Goal: Navigation & Orientation: Understand site structure

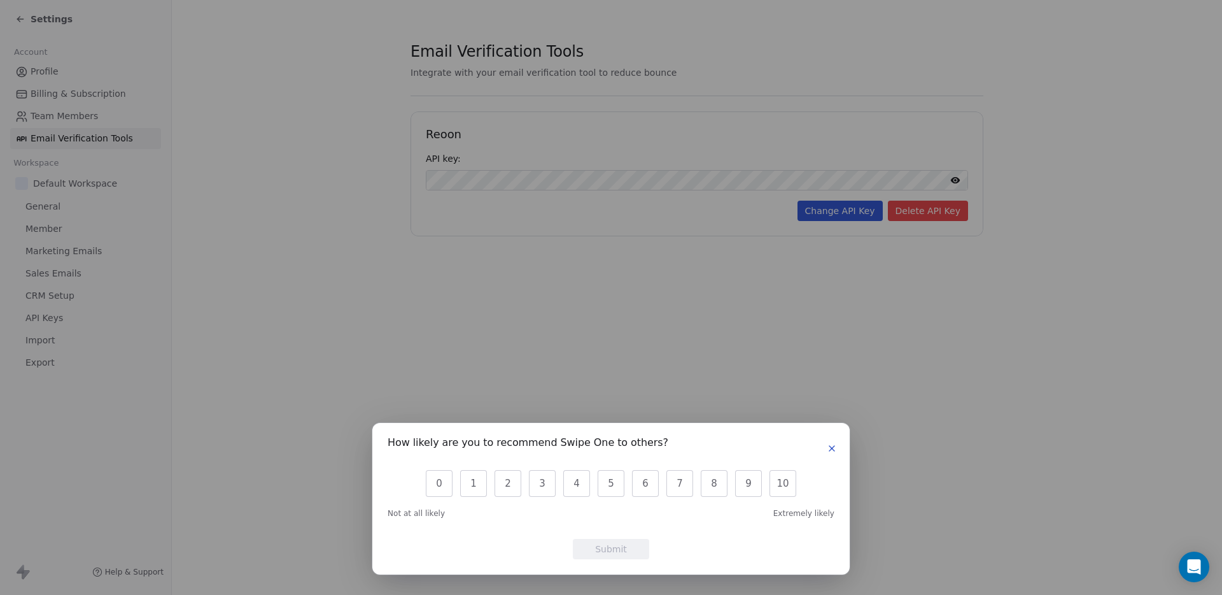
click at [831, 448] on icon "button" at bounding box center [831, 448] width 5 height 5
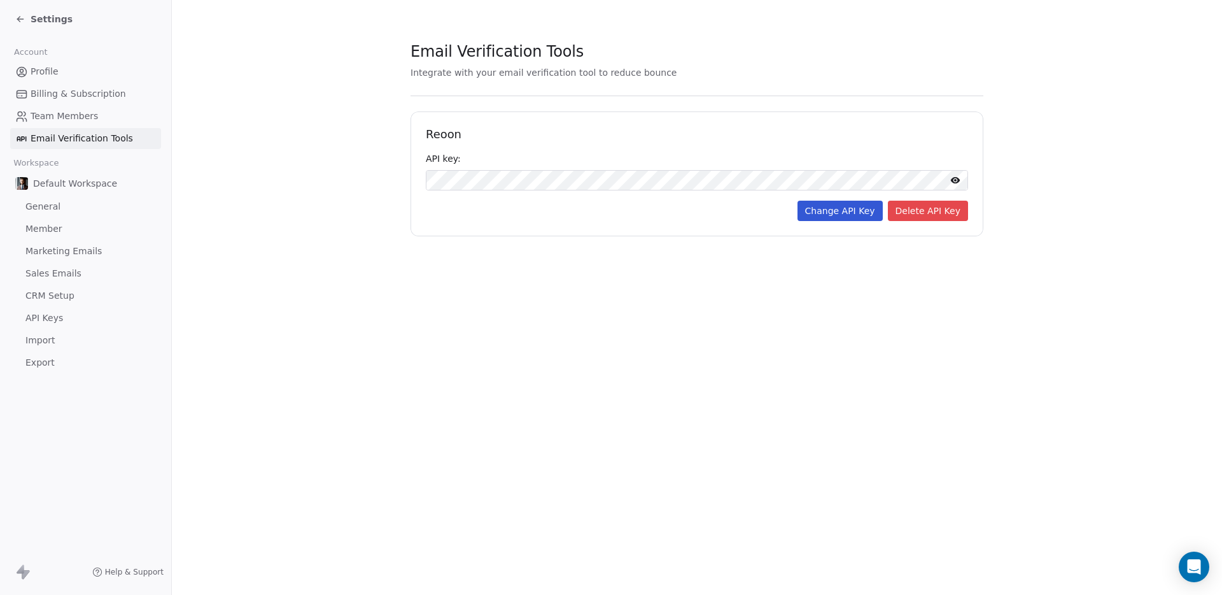
click at [27, 22] on div "Settings" at bounding box center [43, 19] width 57 height 13
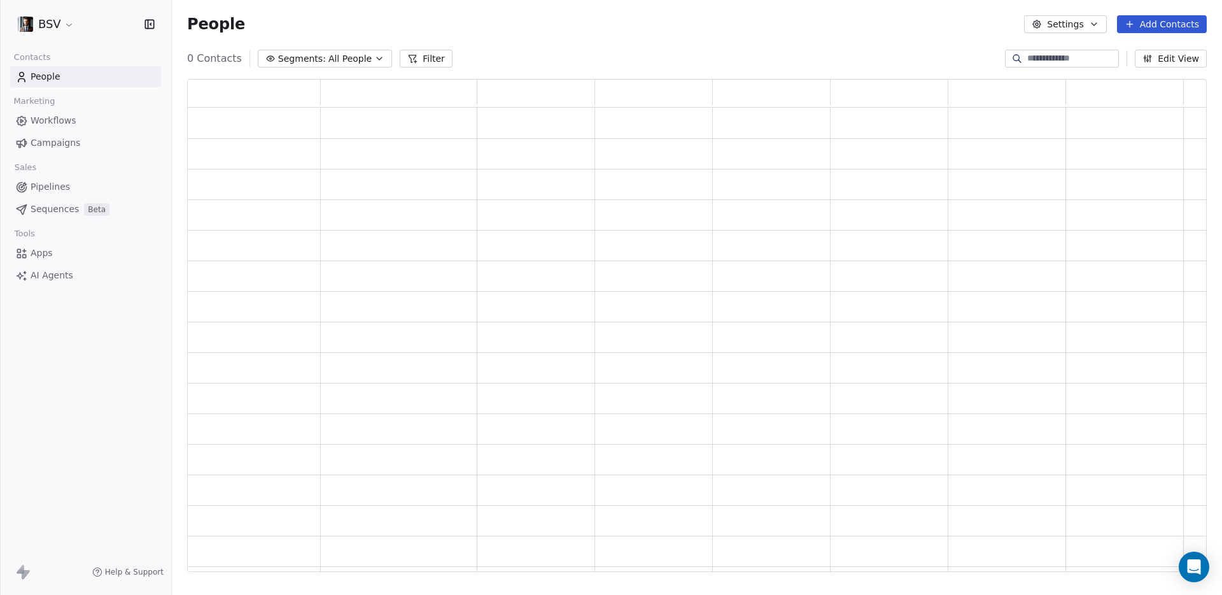
scroll to position [483, 1010]
click at [50, 209] on span "Sequences" at bounding box center [55, 208] width 48 height 13
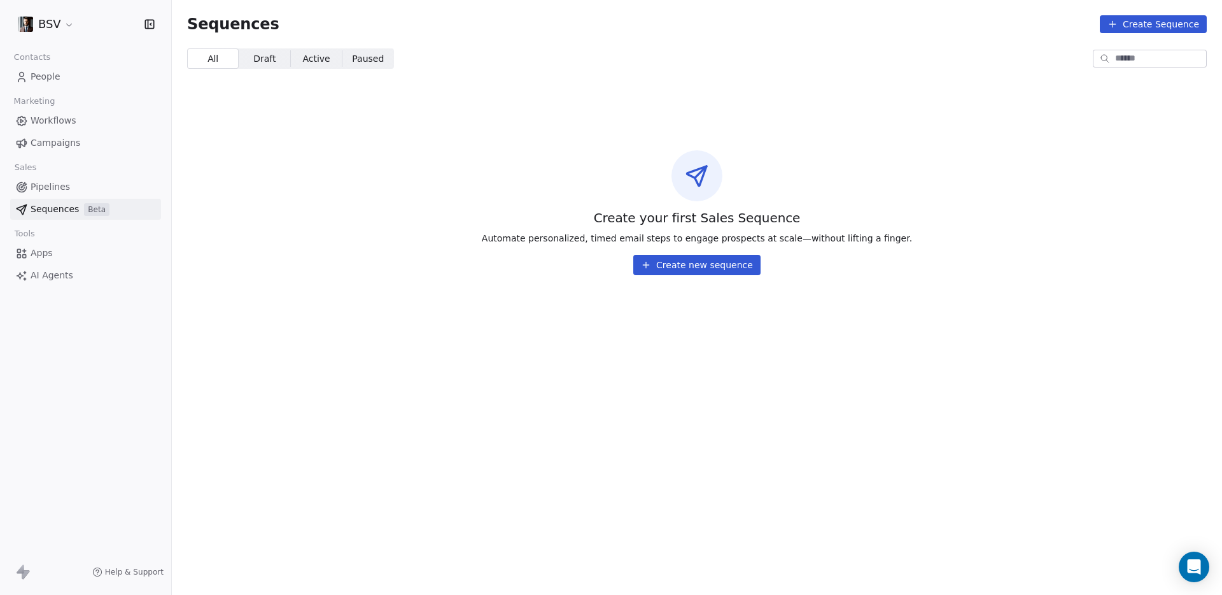
click at [49, 277] on span "AI Agents" at bounding box center [52, 275] width 43 height 13
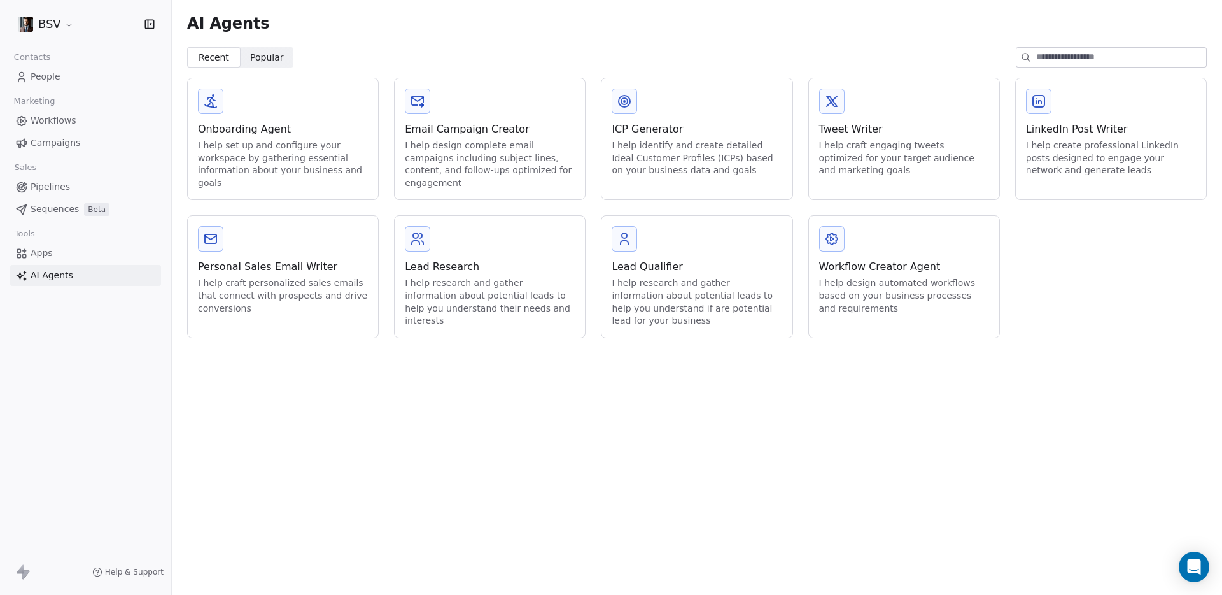
click at [52, 255] on span "Apps" at bounding box center [42, 252] width 22 height 13
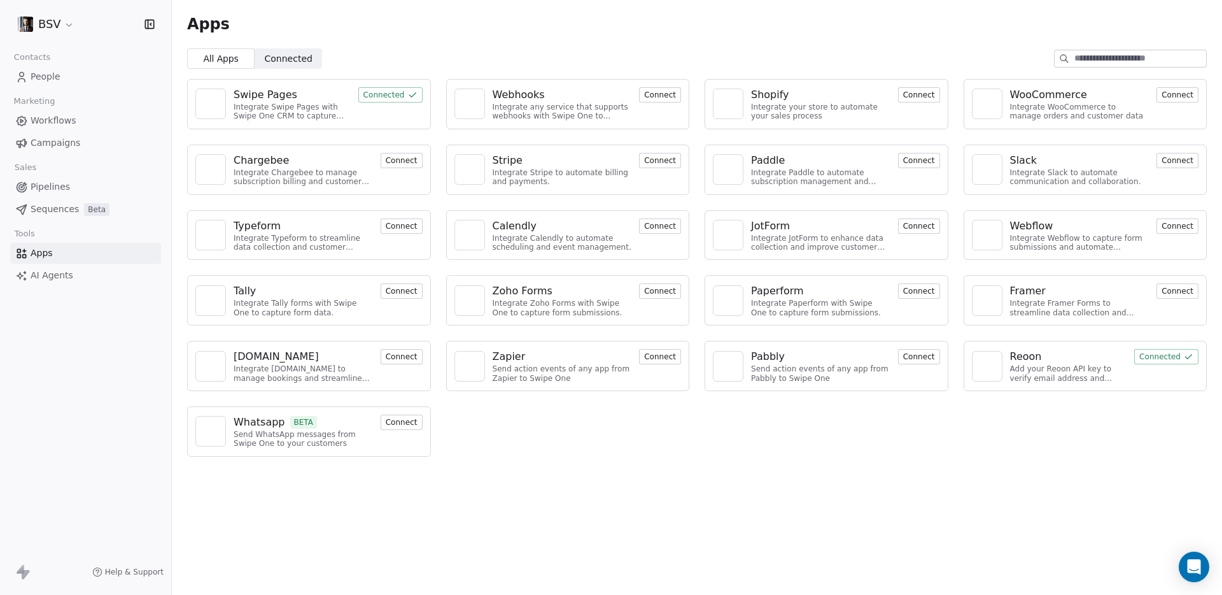
click at [55, 24] on html "BSV Contacts People Marketing Workflows Campaigns Sales Pipelines Sequences Bet…" at bounding box center [611, 297] width 1222 height 595
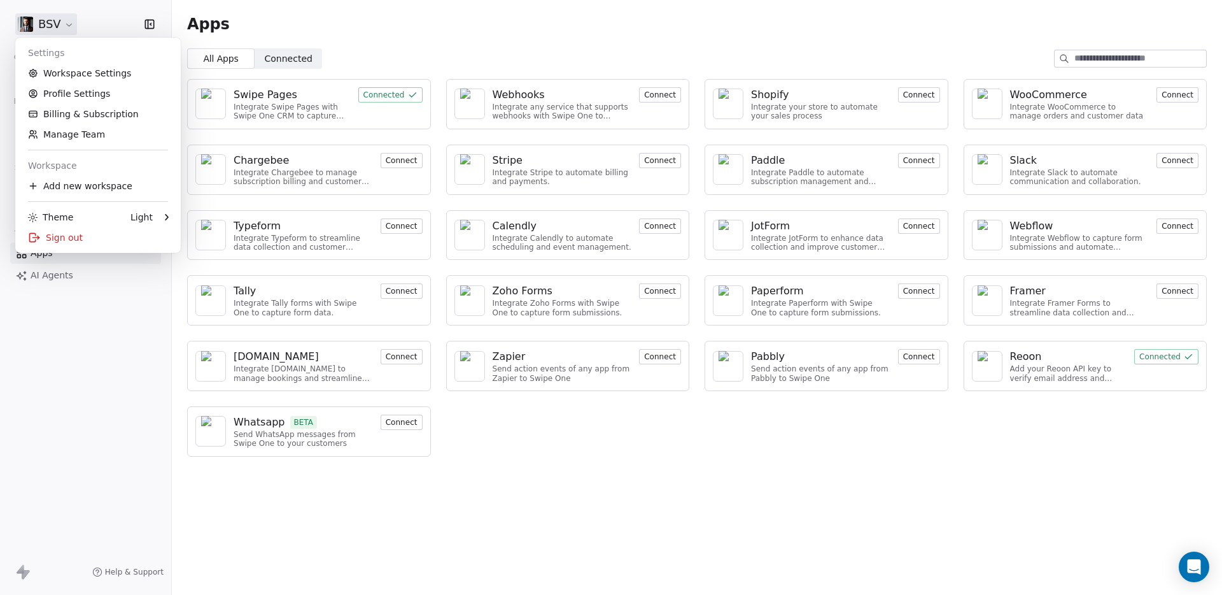
click at [709, 22] on html "BSV Contacts People Marketing Workflows Campaigns Sales Pipelines Sequences Bet…" at bounding box center [611, 297] width 1222 height 595
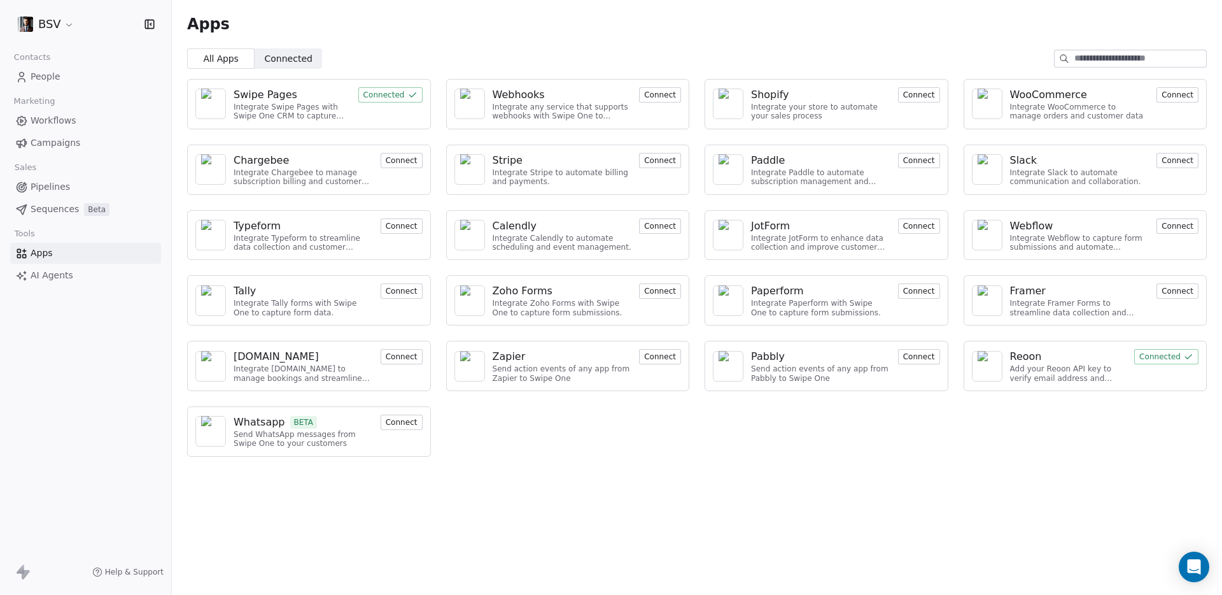
click at [34, 75] on span "People" at bounding box center [46, 76] width 30 height 13
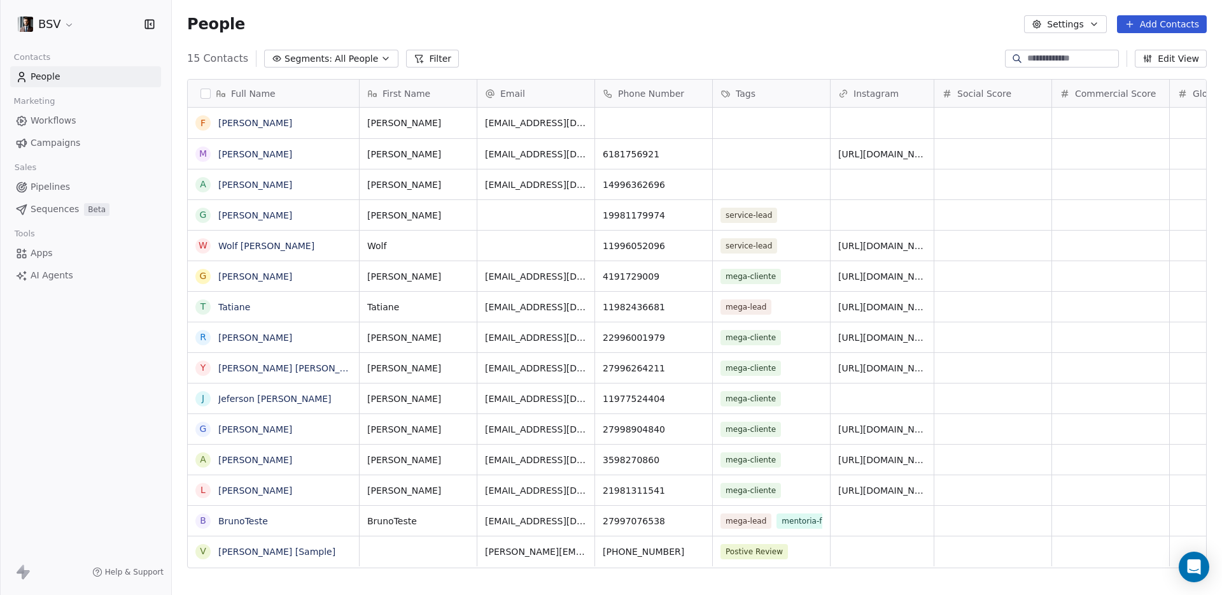
scroll to position [514, 1041]
click at [640, 36] on div "People Settings Add Contacts" at bounding box center [697, 24] width 1050 height 48
click at [651, 517] on icon "grid" at bounding box center [654, 520] width 6 height 6
click at [139, 570] on span "Help & Support" at bounding box center [134, 572] width 59 height 10
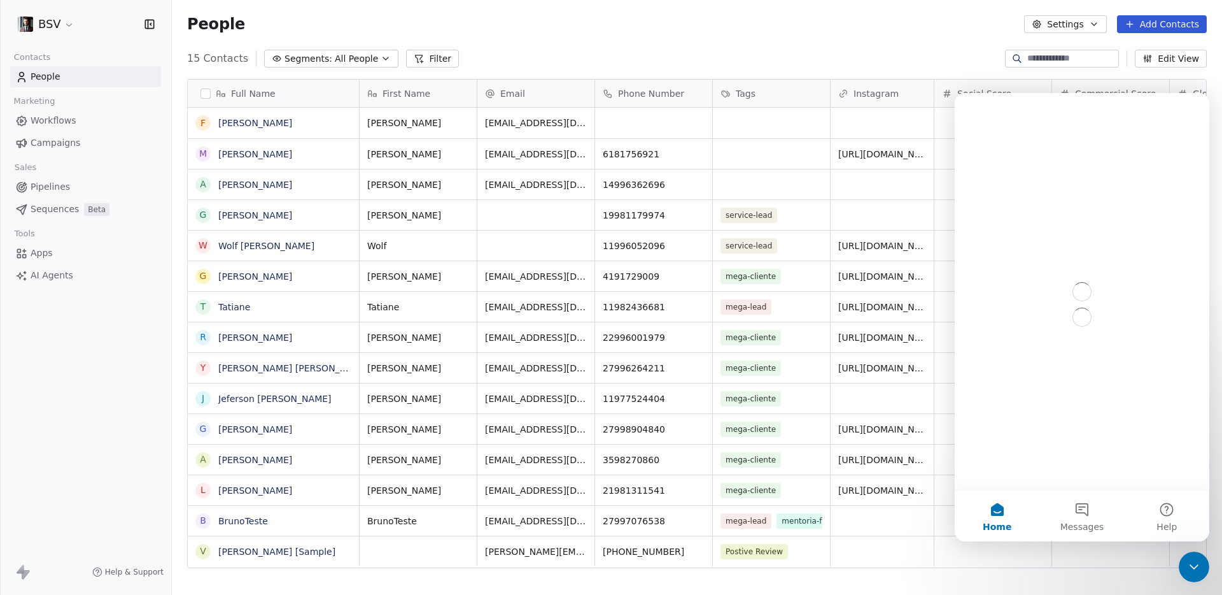
scroll to position [0, 0]
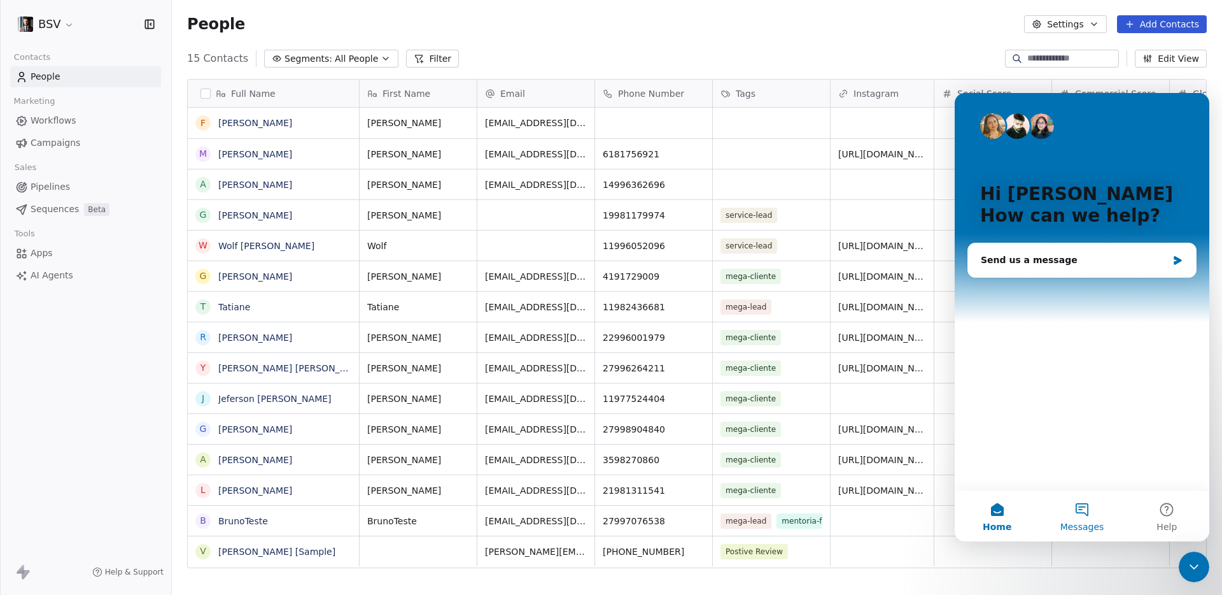
click at [1089, 511] on button "Messages" at bounding box center [1082, 515] width 85 height 51
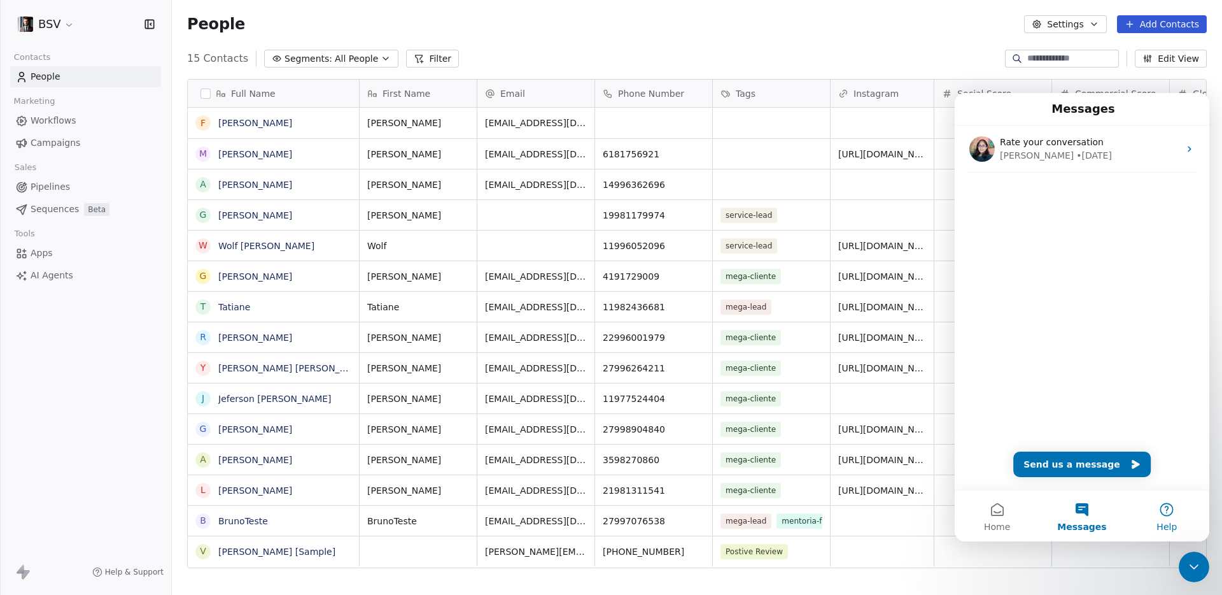
click at [1172, 517] on button "Help" at bounding box center [1167, 515] width 85 height 51
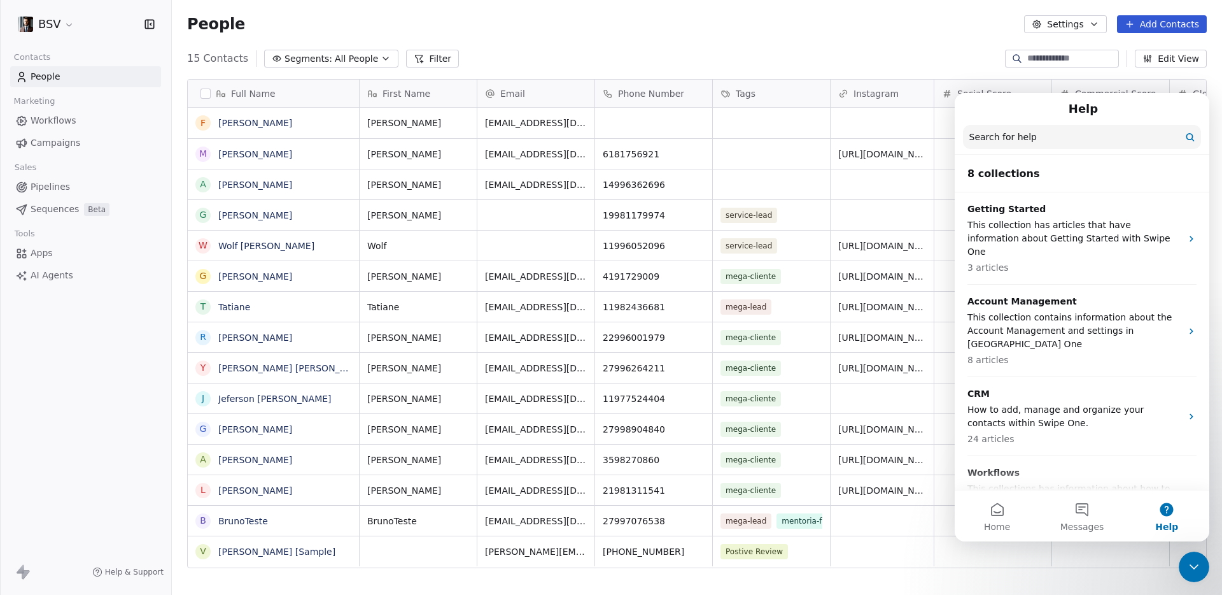
click at [1034, 144] on input "Search for help" at bounding box center [1082, 137] width 238 height 24
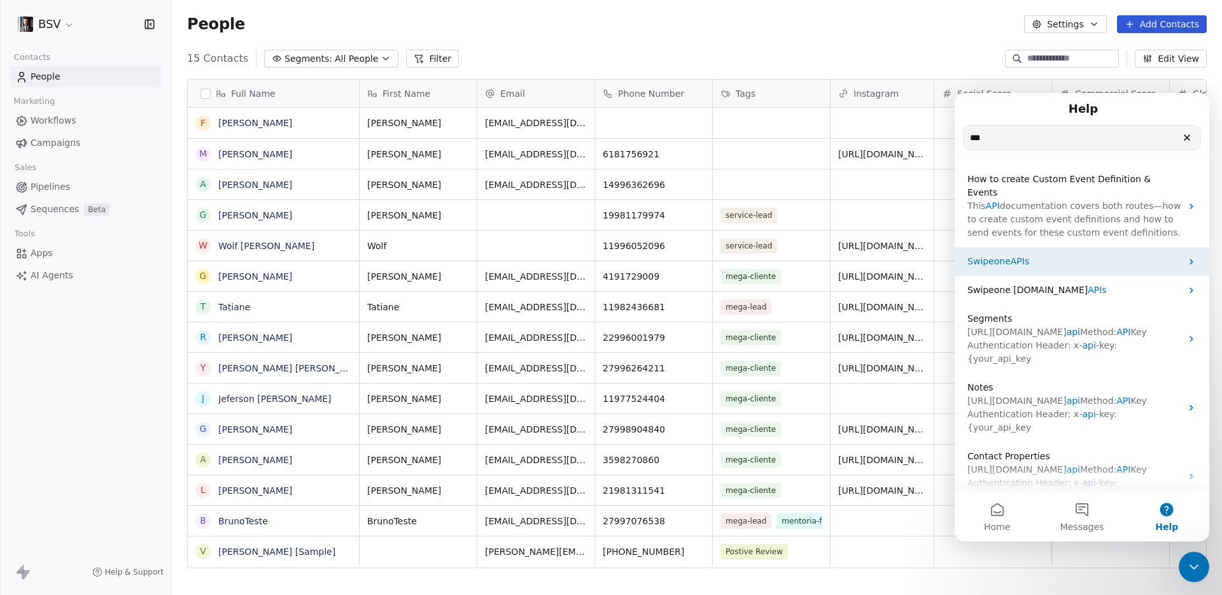
type input "***"
click at [1011, 256] on span "APIs" at bounding box center [1020, 261] width 18 height 10
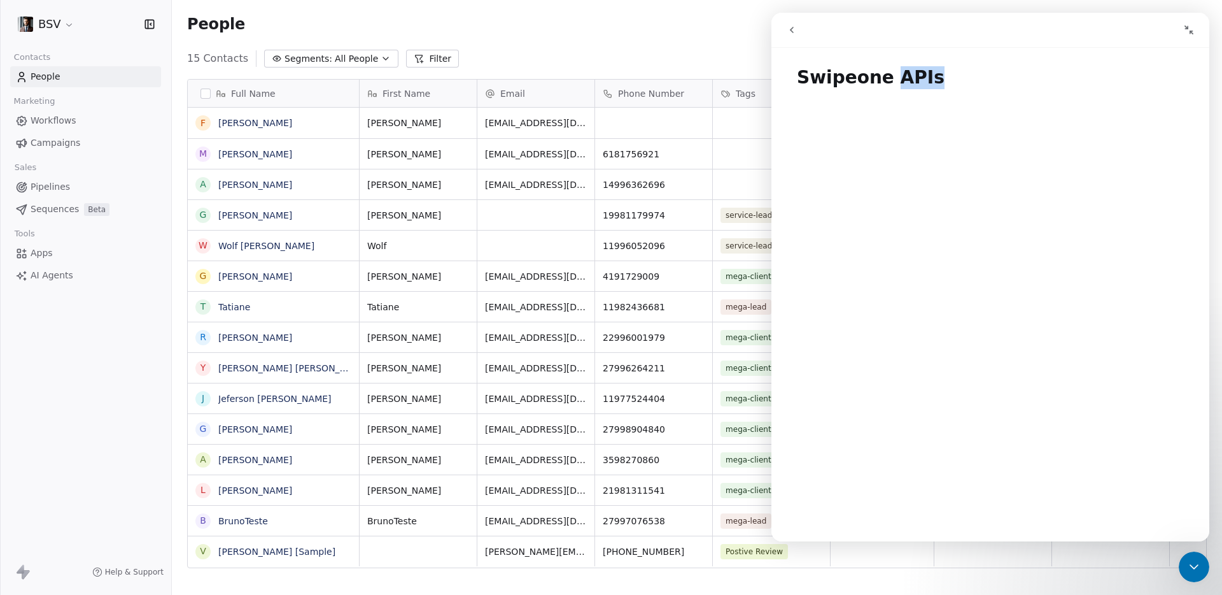
drag, startPoint x: 884, startPoint y: 77, endPoint x: 970, endPoint y: 86, distance: 86.4
click at [970, 86] on h1 "Swipeone APIs" at bounding box center [991, 72] width 438 height 38
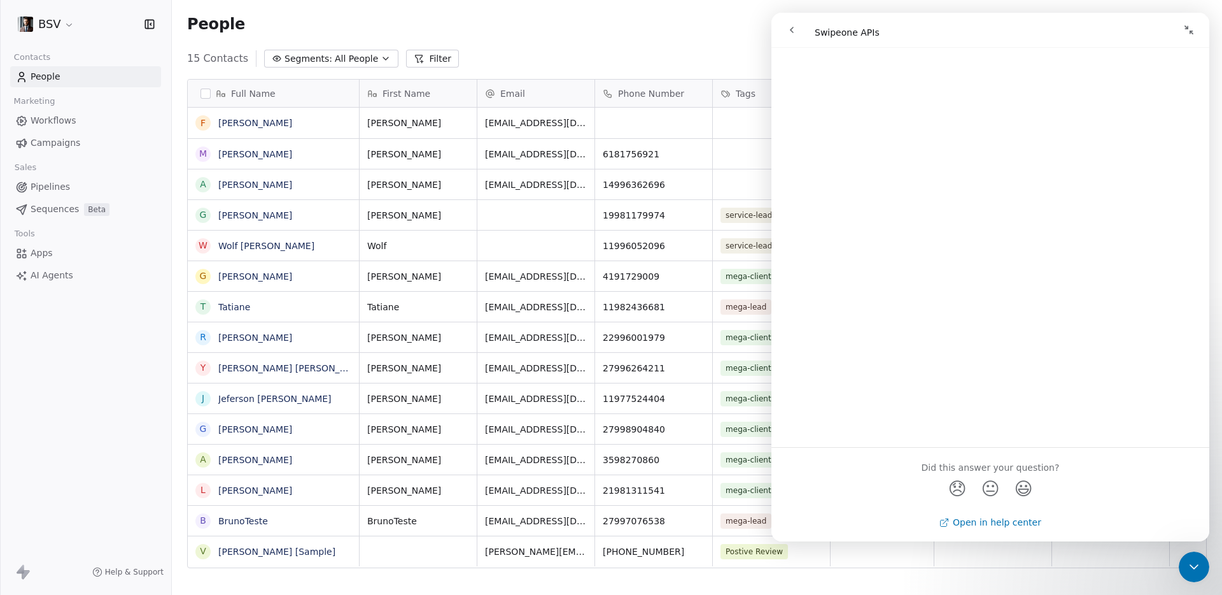
click at [1015, 523] on link "Open in help center" at bounding box center [991, 522] width 102 height 10
click at [1213, 568] on div "Full Name F [PERSON_NAME] M [PERSON_NAME] A [PERSON_NAME] G [PERSON_NAME] [PERS…" at bounding box center [697, 330] width 1050 height 523
click at [1192, 563] on icon "Close Intercom Messenger" at bounding box center [1194, 566] width 15 height 15
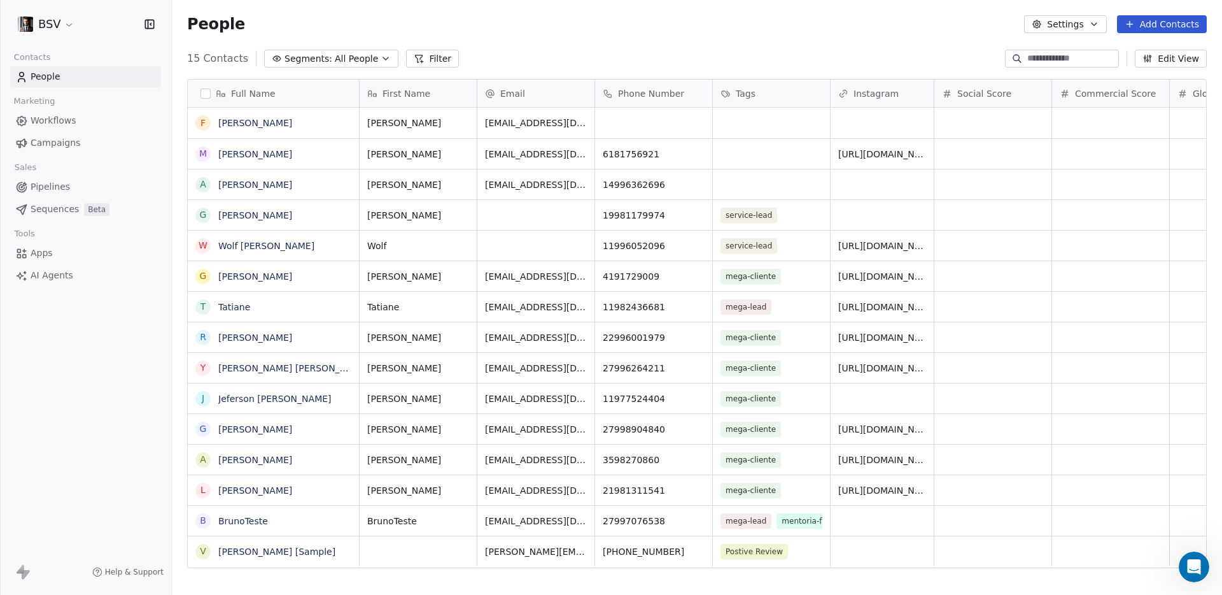
scroll to position [0, 0]
click at [1099, 19] on icon "button" at bounding box center [1094, 24] width 10 height 10
click at [1049, 26] on html "BSV Contacts People Marketing Workflows Campaigns Sales Pipelines Sequences Bet…" at bounding box center [611, 297] width 1222 height 595
click at [1042, 19] on icon "button" at bounding box center [1037, 24] width 10 height 10
click at [1063, 54] on span "Contact Properties" at bounding box center [1098, 51] width 83 height 13
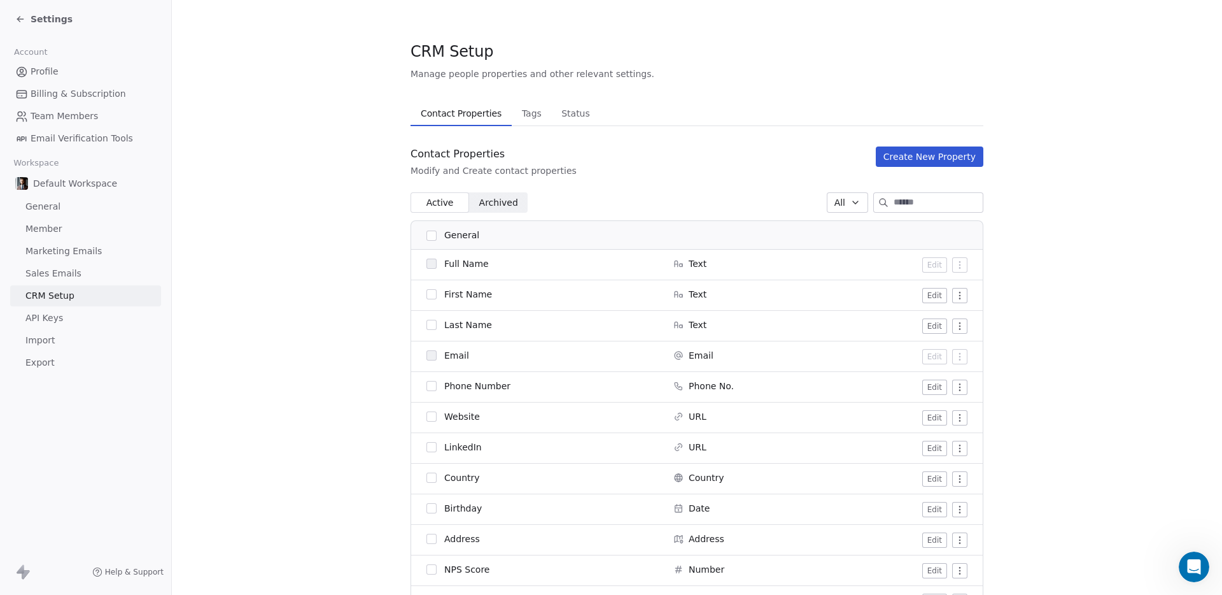
click at [36, 71] on span "Profile" at bounding box center [45, 71] width 28 height 13
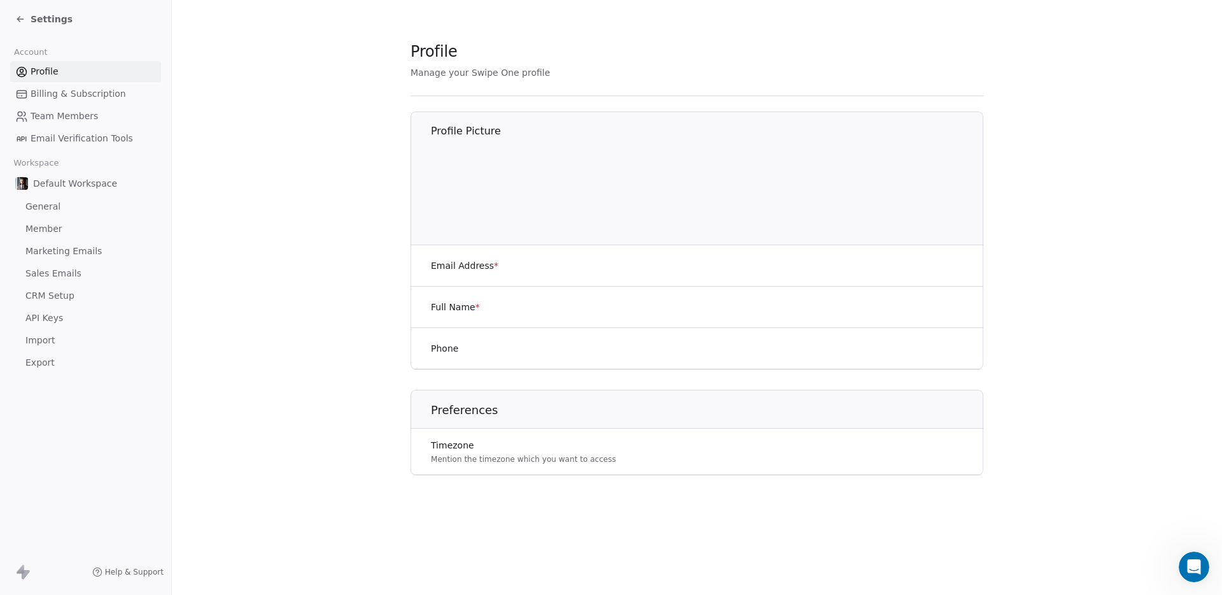
click at [82, 90] on span "Billing & Subscription" at bounding box center [78, 93] width 95 height 13
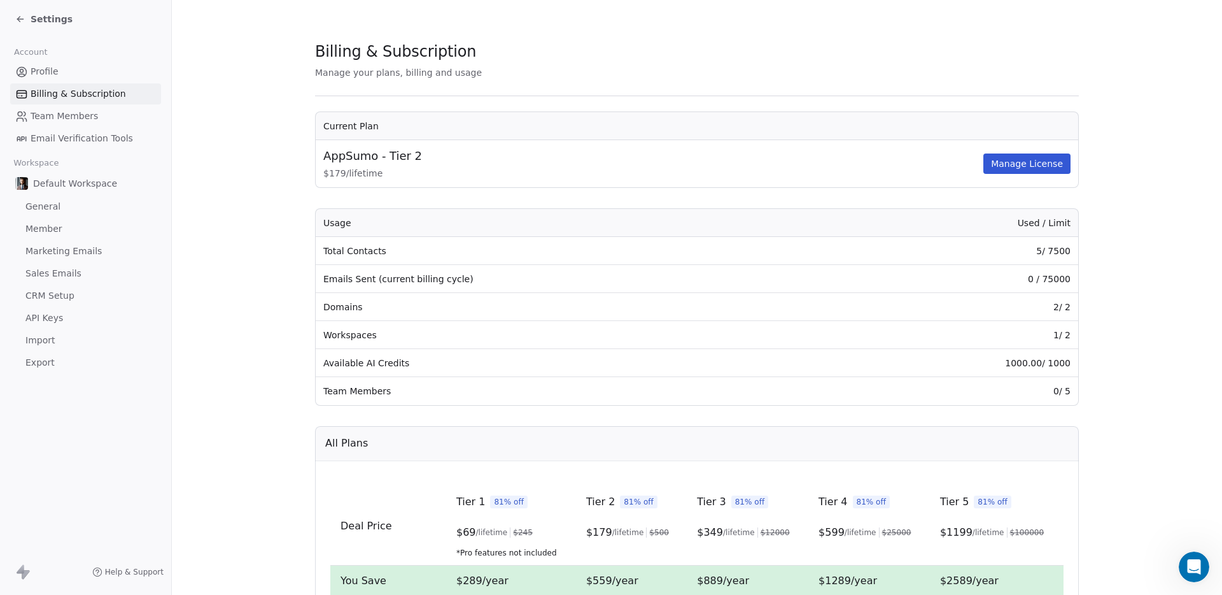
click at [83, 118] on span "Team Members" at bounding box center [64, 115] width 67 height 13
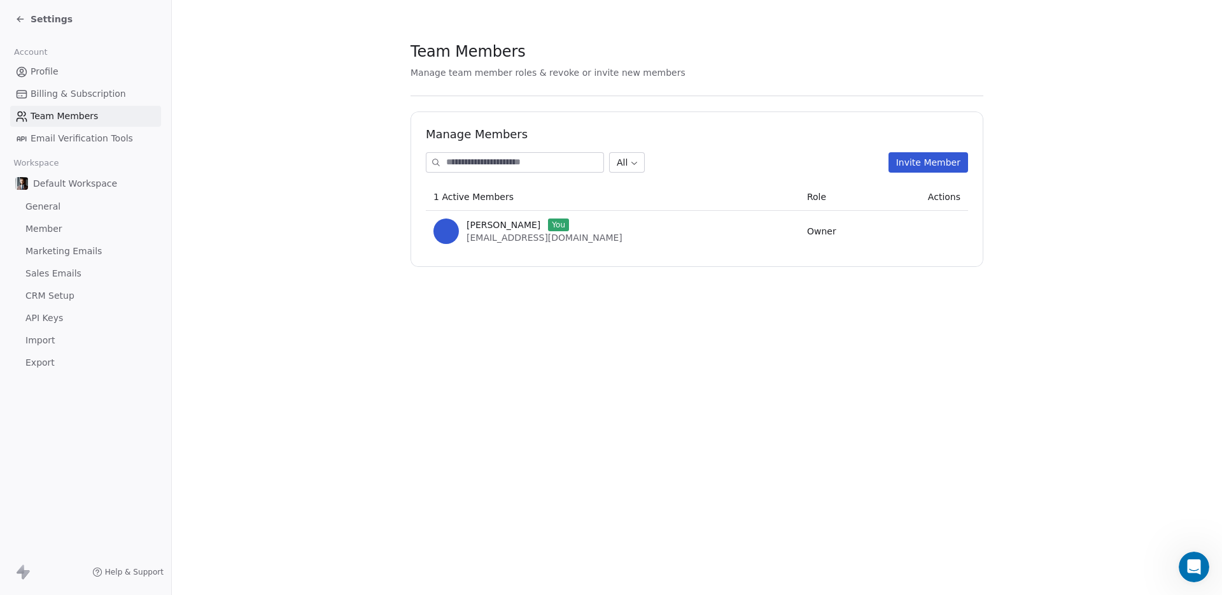
click at [80, 141] on span "Email Verification Tools" at bounding box center [82, 138] width 102 height 13
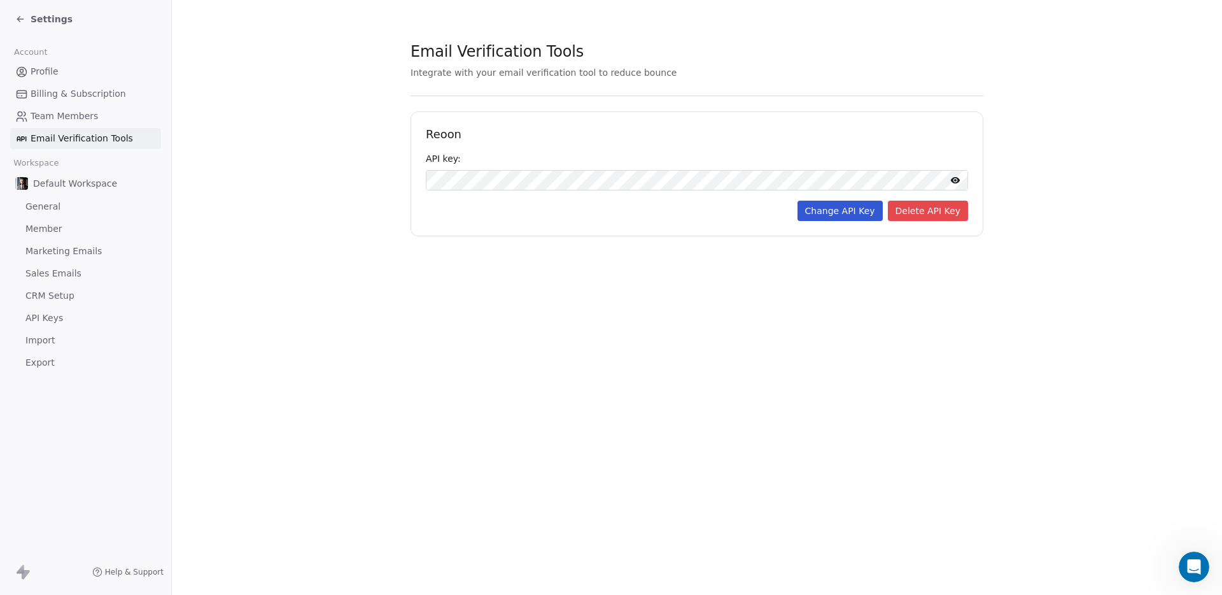
click at [83, 118] on span "Team Members" at bounding box center [64, 115] width 67 height 13
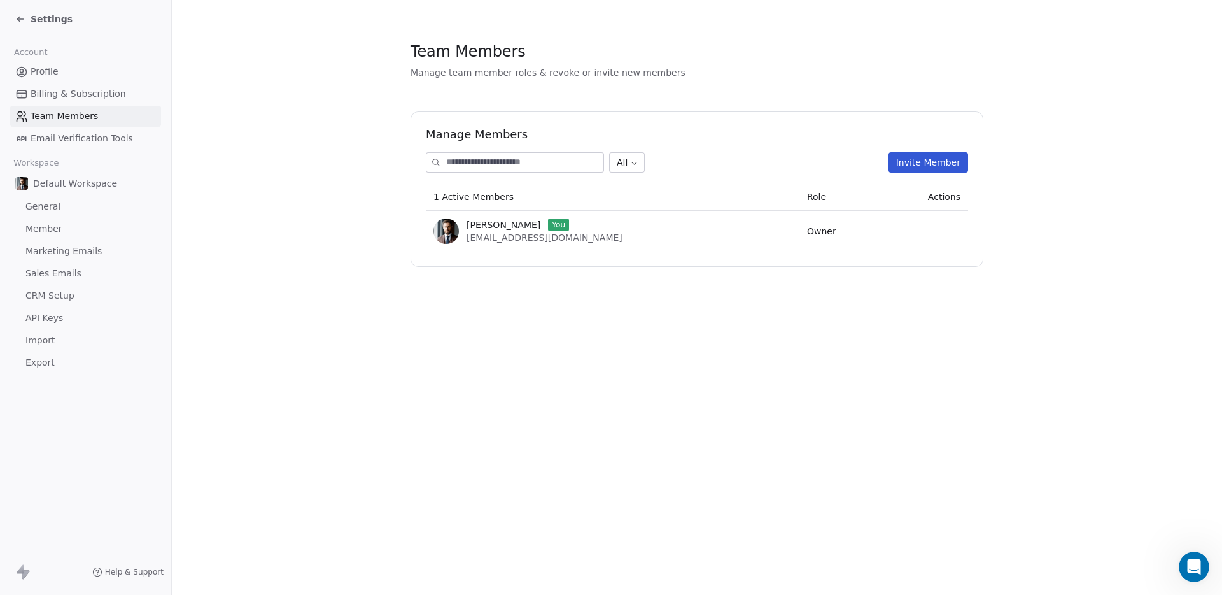
click at [81, 92] on span "Billing & Subscription" at bounding box center [78, 93] width 95 height 13
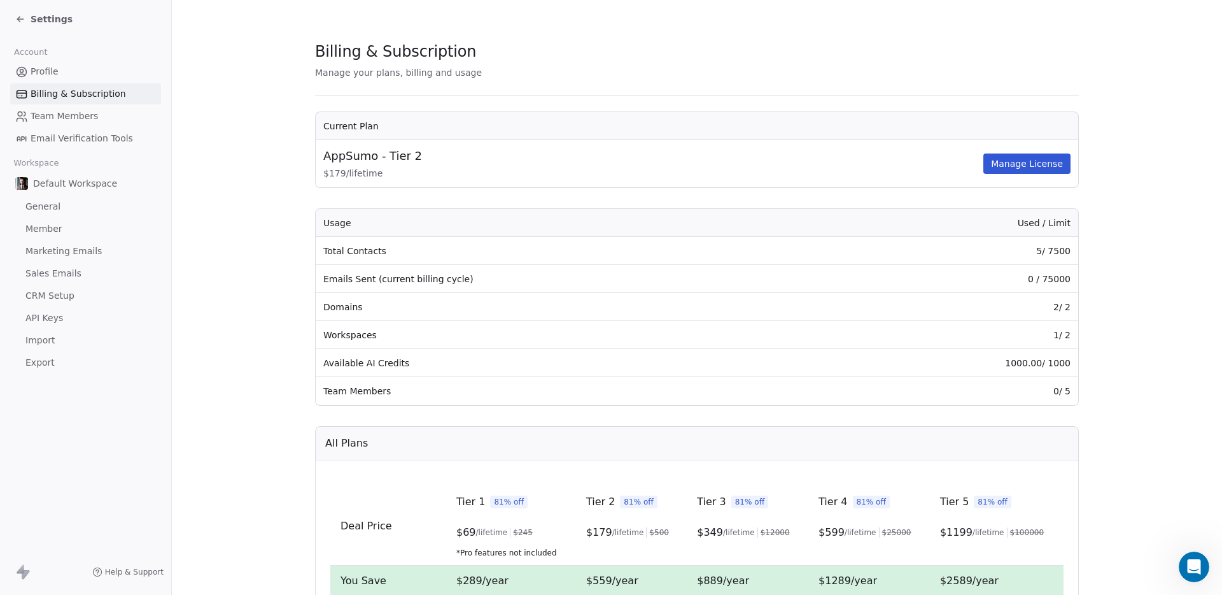
click at [53, 71] on span "Profile" at bounding box center [45, 71] width 28 height 13
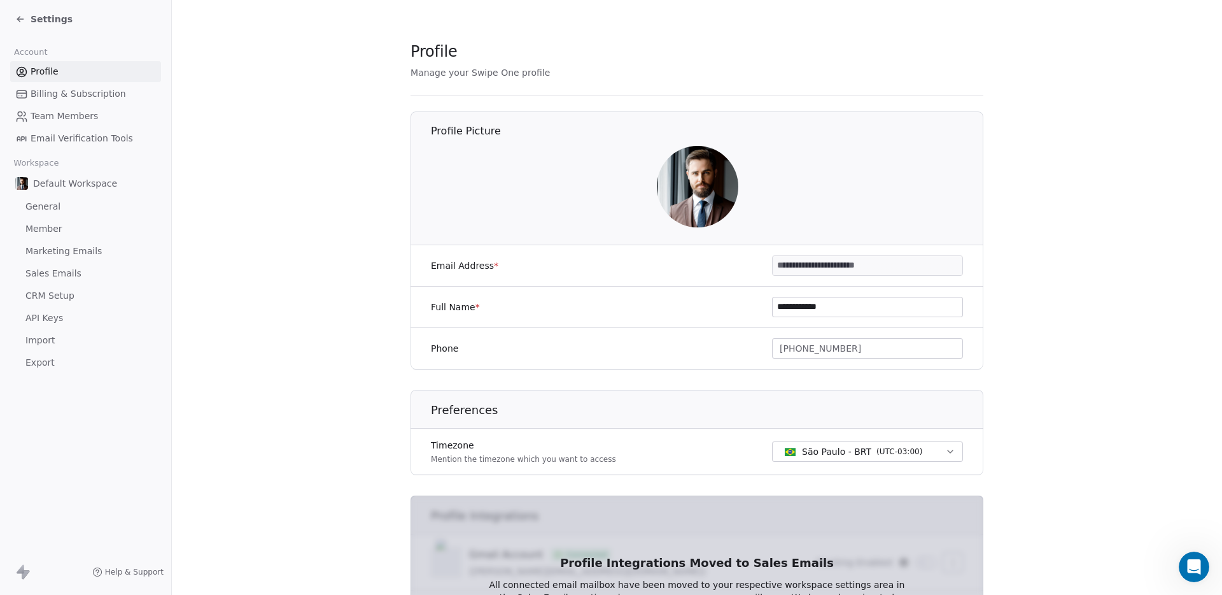
click at [63, 88] on span "Billing & Subscription" at bounding box center [78, 93] width 95 height 13
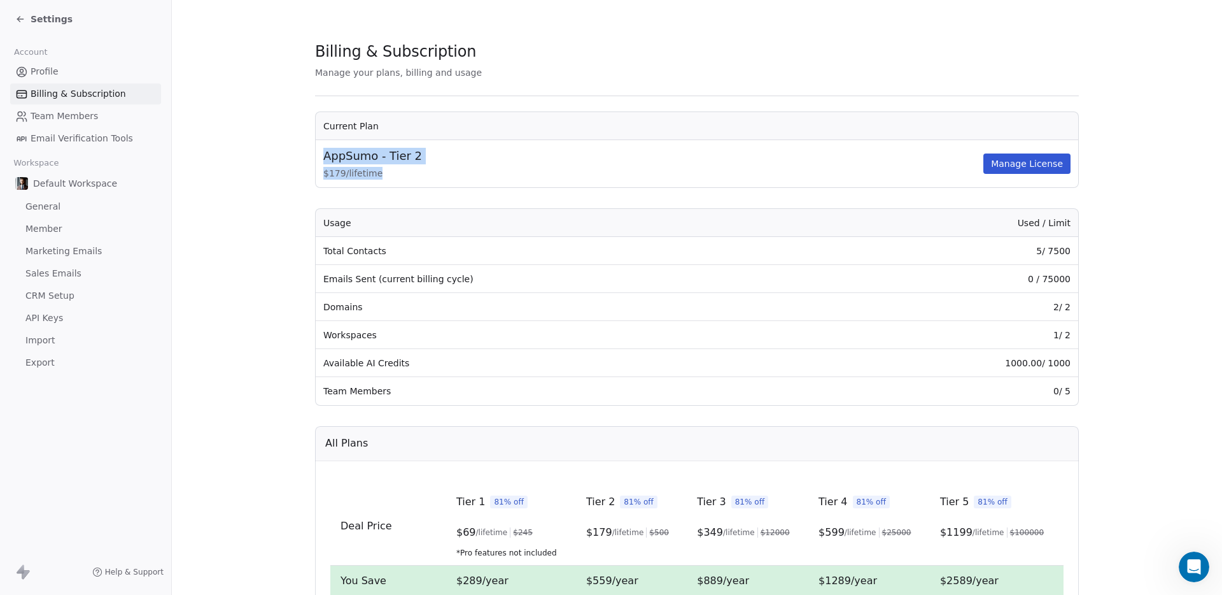
drag, startPoint x: 386, startPoint y: 171, endPoint x: 318, endPoint y: 138, distance: 75.7
click at [318, 138] on table "Current Plan AppSumo - Tier 2 $ 179 / lifetime Manage License" at bounding box center [697, 149] width 763 height 75
click at [345, 153] on span "AppSumo - Tier 2" at bounding box center [372, 156] width 99 height 17
drag, startPoint x: 364, startPoint y: 283, endPoint x: 498, endPoint y: 288, distance: 135.1
click at [498, 288] on td "Emails Sent (current billing cycle)" at bounding box center [572, 279] width 512 height 28
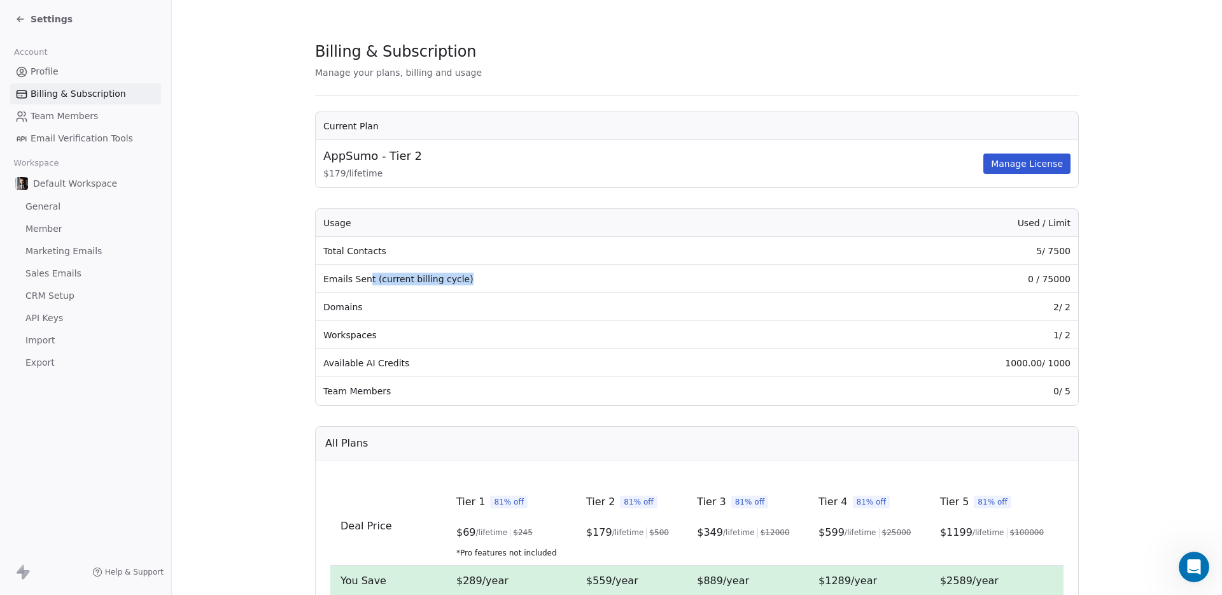
click at [479, 282] on td "Emails Sent (current billing cycle)" at bounding box center [572, 279] width 512 height 28
click at [1178, 241] on section "Billing & Subscription Manage your plans, billing and usage Current Plan AppSum…" at bounding box center [697, 453] width 1050 height 907
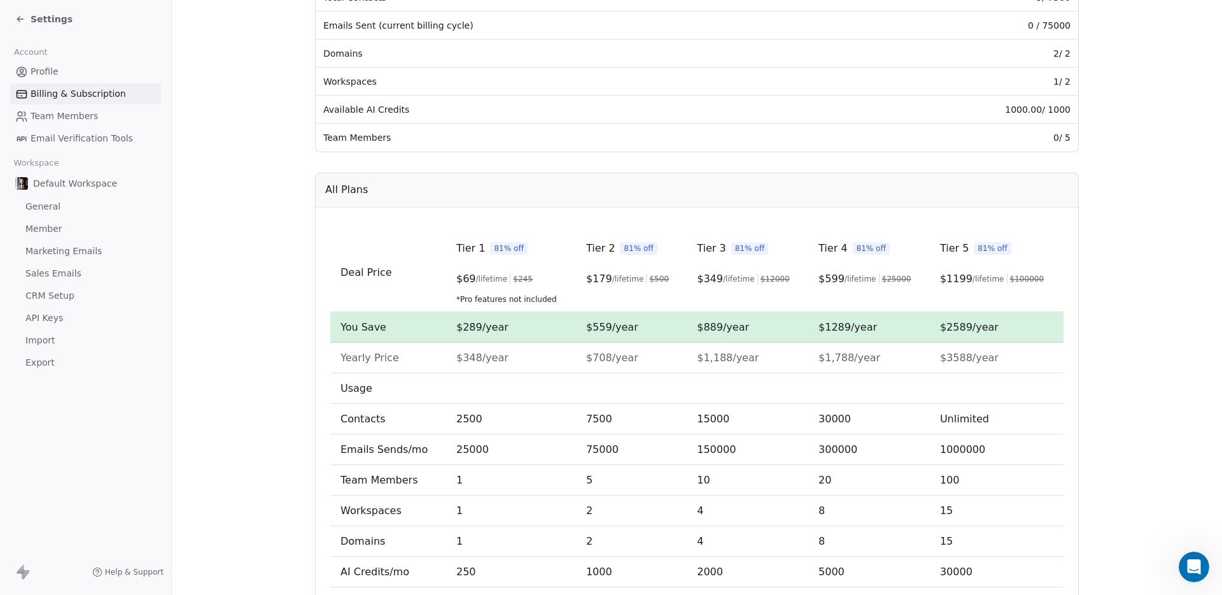
scroll to position [312, 0]
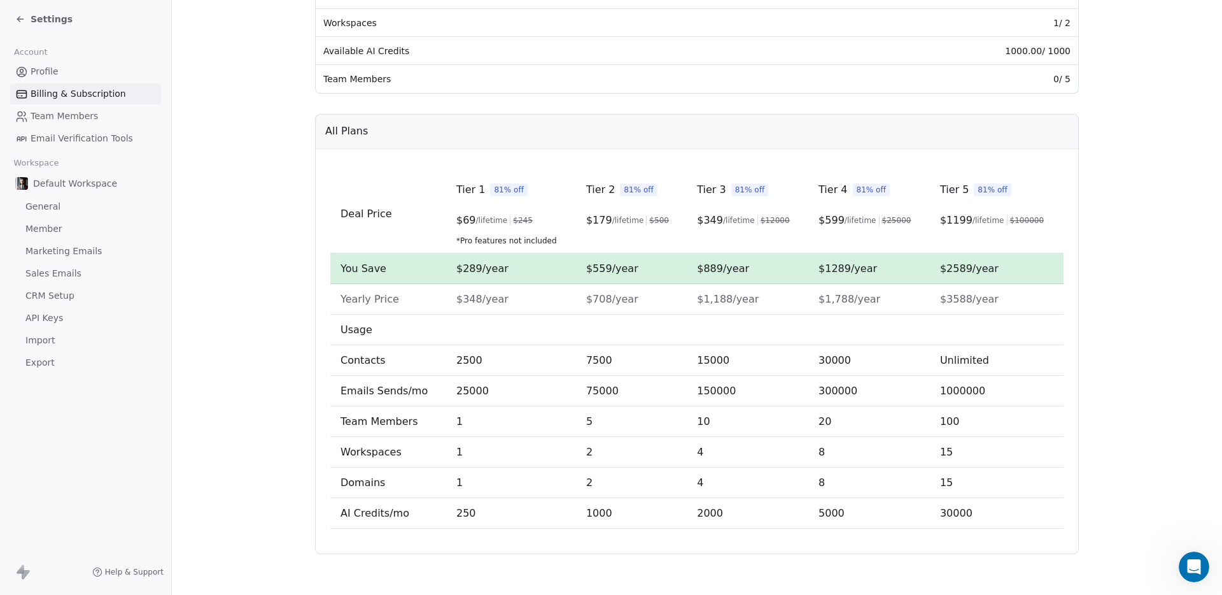
click at [71, 115] on span "Team Members" at bounding box center [64, 115] width 67 height 13
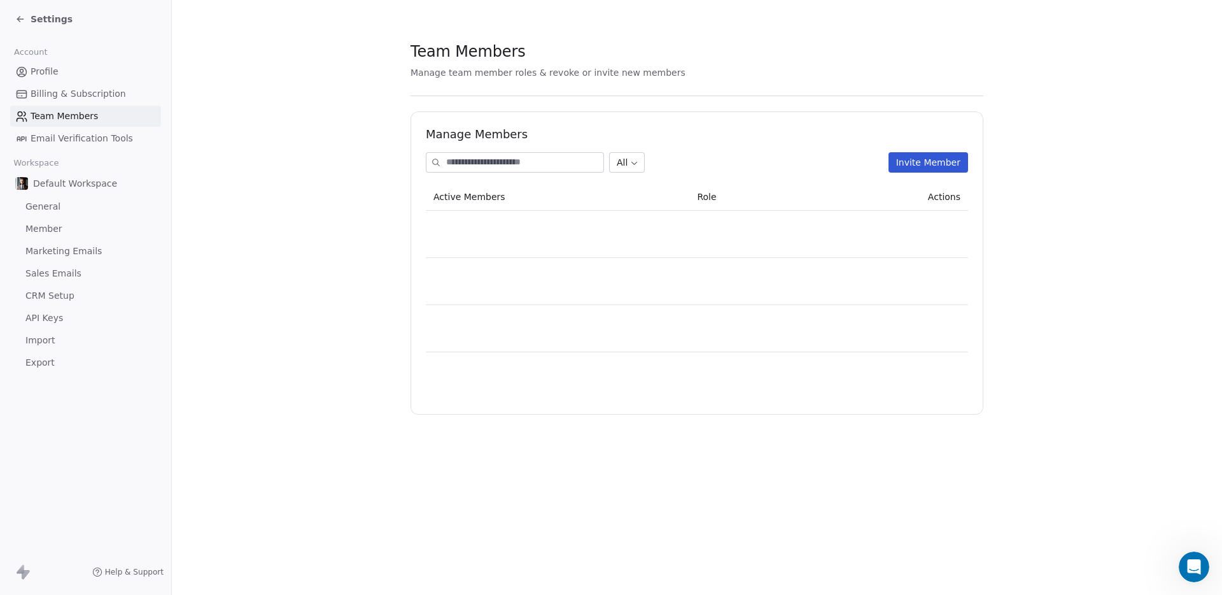
click at [51, 64] on link "Profile" at bounding box center [85, 71] width 151 height 21
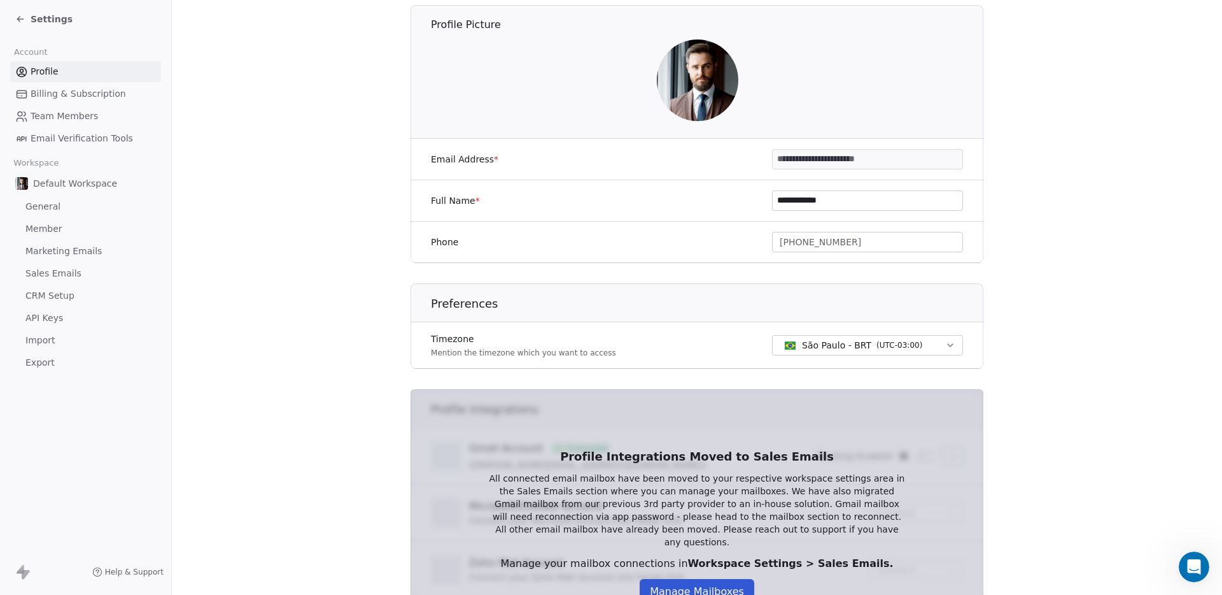
scroll to position [216, 0]
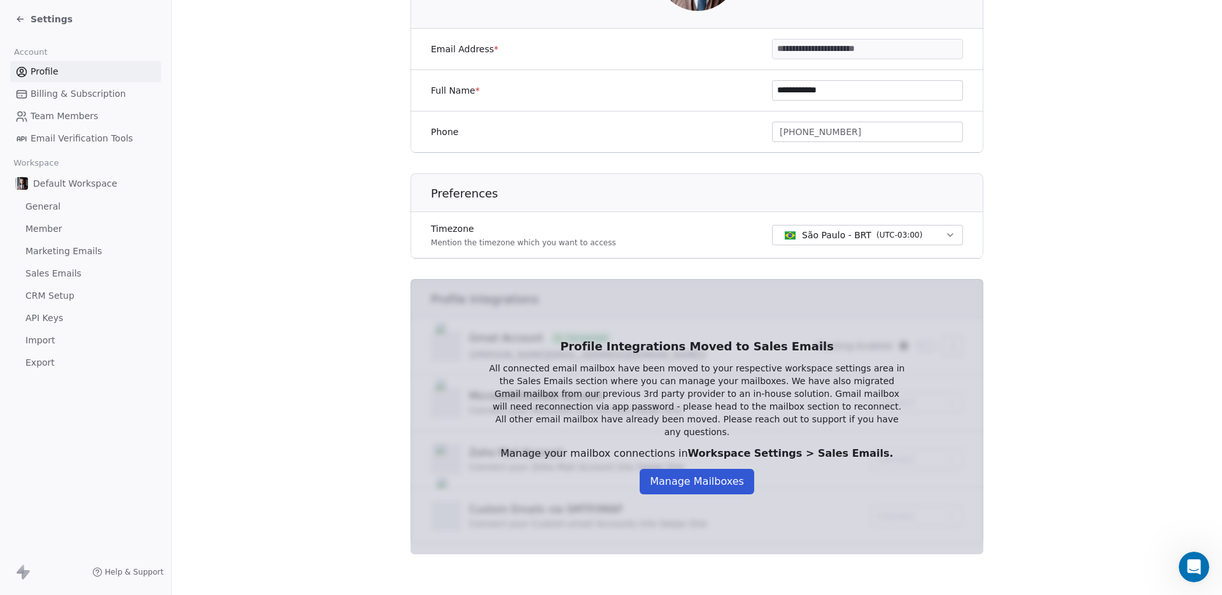
click at [710, 476] on button "Manage Mailboxes" at bounding box center [697, 481] width 115 height 25
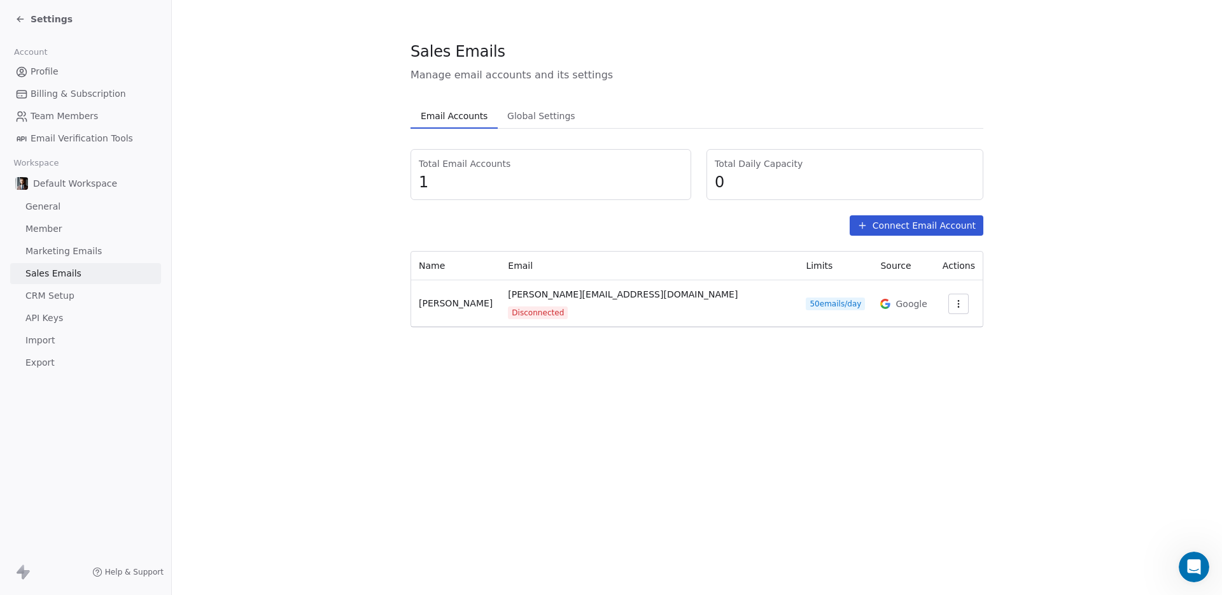
click at [898, 411] on div "Sales Emails Manage email accounts and its settings Email Accounts Email Accoun…" at bounding box center [697, 297] width 1050 height 595
click at [954, 299] on icon "button" at bounding box center [959, 304] width 10 height 10
click at [561, 341] on html "Settings Account Profile Billing & Subscription Team Members Email Verification…" at bounding box center [611, 297] width 1222 height 595
drag, startPoint x: 518, startPoint y: 299, endPoint x: 560, endPoint y: 299, distance: 42.0
click at [560, 299] on span "[PERSON_NAME][EMAIL_ADDRESS][DOMAIN_NAME]" at bounding box center [623, 294] width 230 height 13
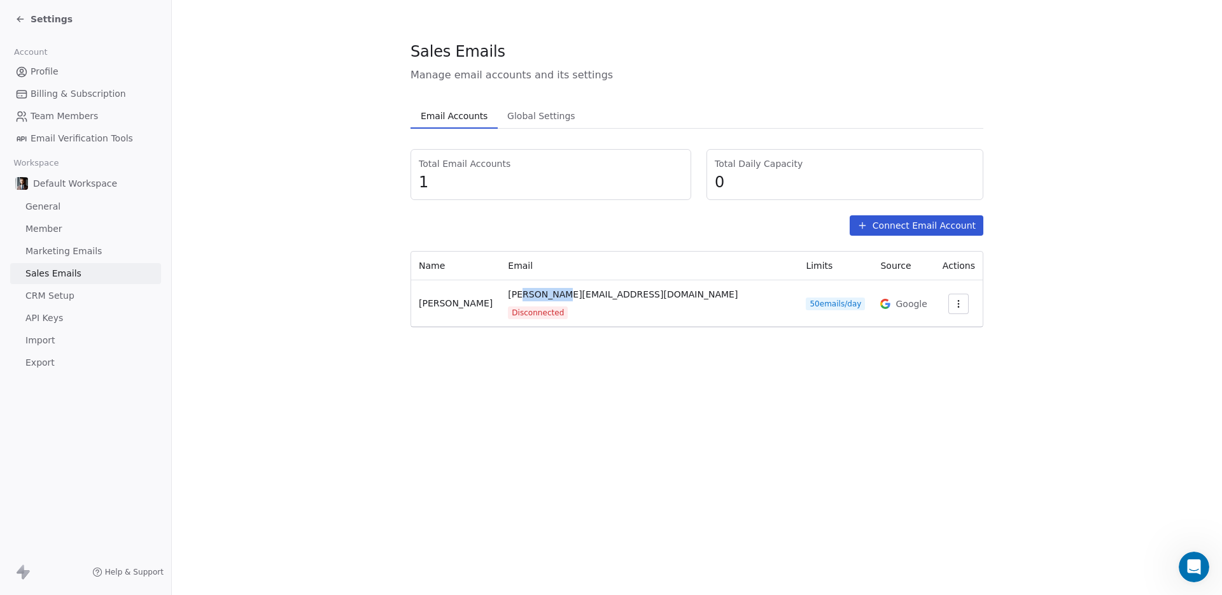
click at [560, 299] on span "[PERSON_NAME][EMAIL_ADDRESS][DOMAIN_NAME]" at bounding box center [623, 294] width 230 height 13
click at [523, 118] on span "Global Settings" at bounding box center [541, 116] width 78 height 18
click at [447, 117] on span "Email Accounts" at bounding box center [454, 116] width 77 height 18
click at [651, 396] on div "Sales Emails Manage email accounts and its settings Email Accounts Email Accoun…" at bounding box center [697, 297] width 1050 height 595
click at [615, 362] on div "Sales Emails Manage email accounts and its settings Email Accounts Email Accoun…" at bounding box center [697, 297] width 1050 height 595
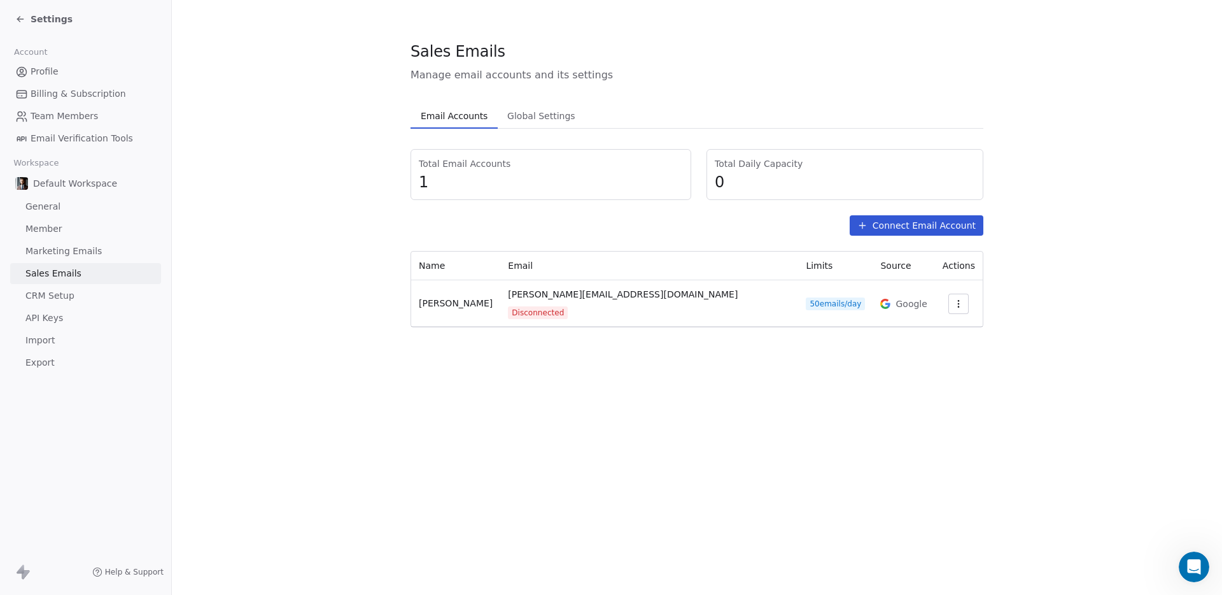
click at [939, 232] on button "Connect Email Account" at bounding box center [917, 225] width 134 height 20
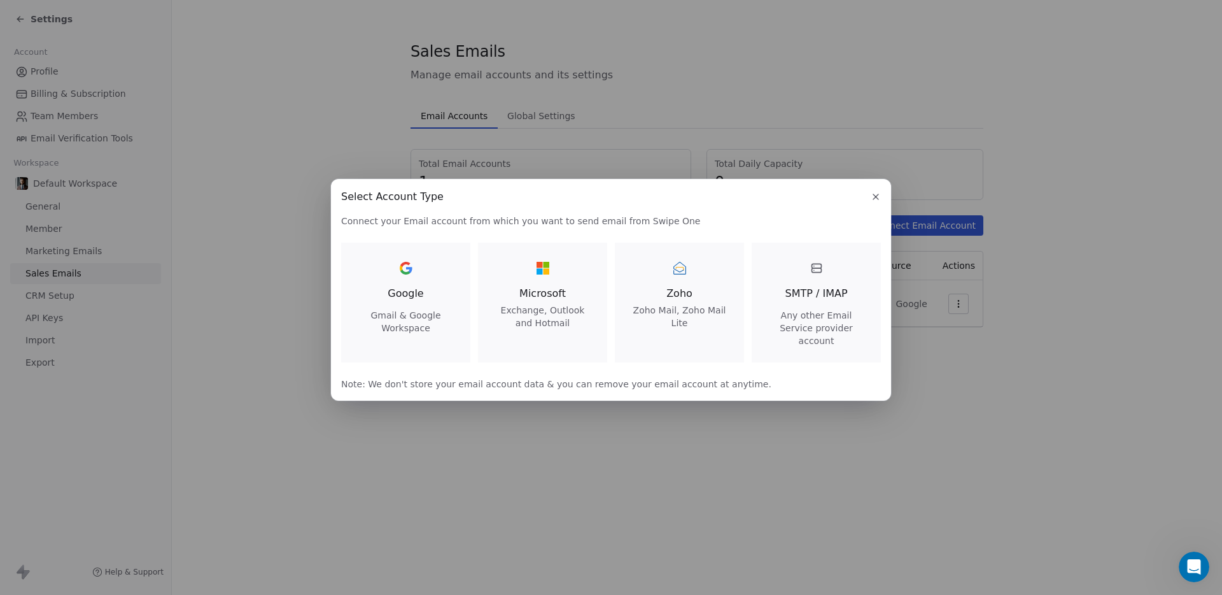
click at [420, 287] on div "Google Gmail & Google Workspace" at bounding box center [406, 296] width 99 height 76
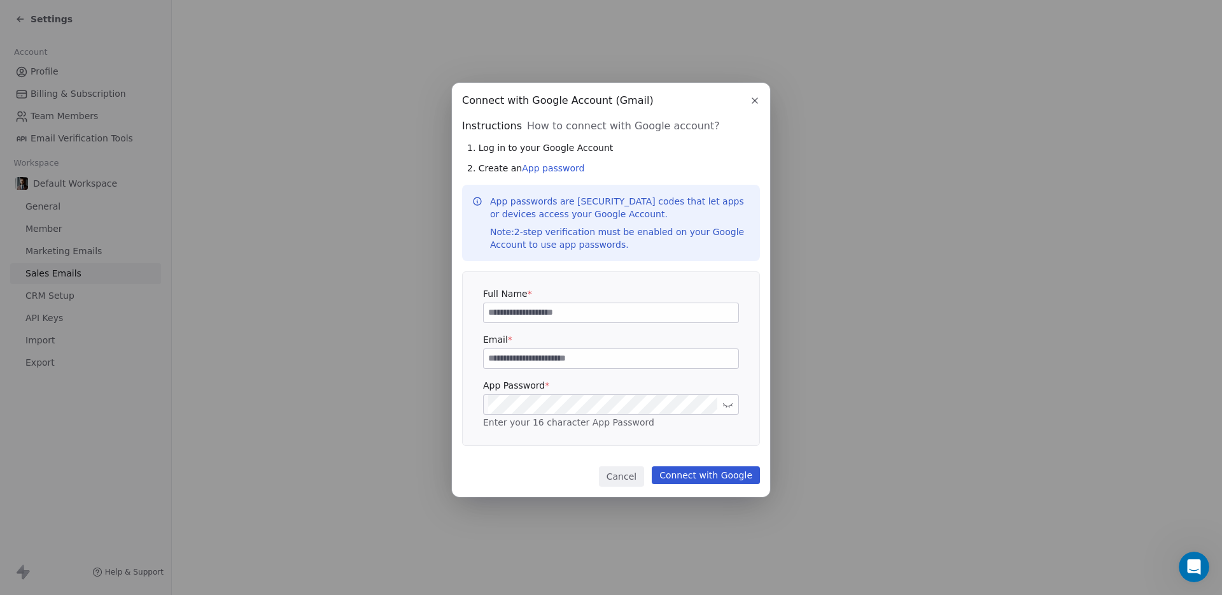
click at [757, 101] on icon "button" at bounding box center [755, 100] width 10 height 10
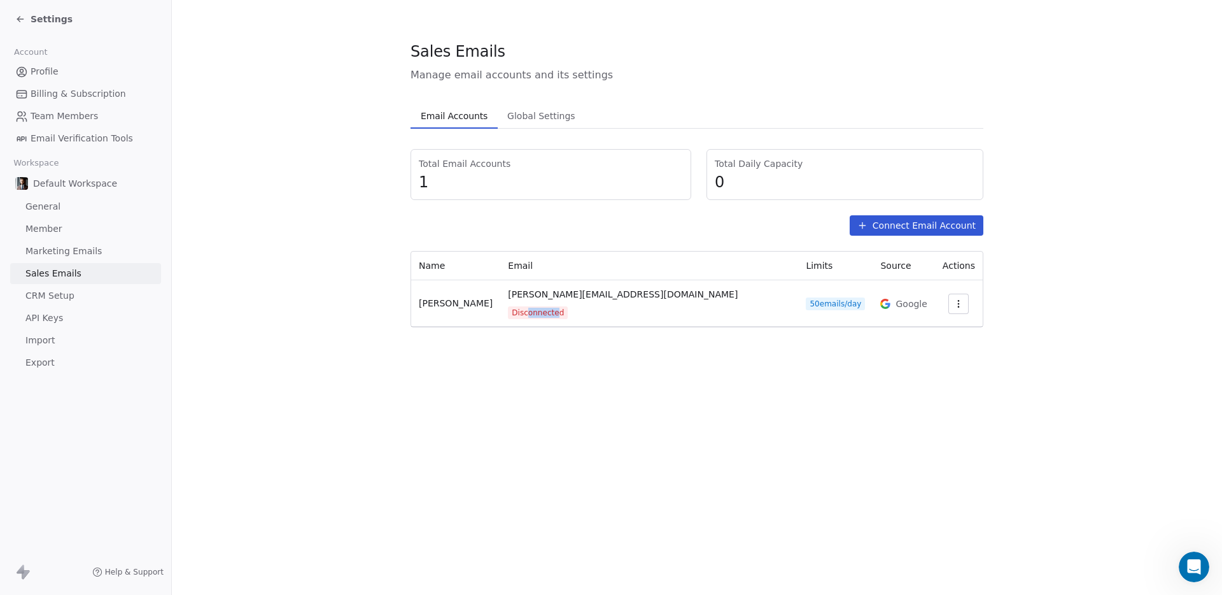
drag, startPoint x: 626, startPoint y: 297, endPoint x: 658, endPoint y: 299, distance: 31.2
click at [568, 306] on span "Disconnected" at bounding box center [538, 312] width 60 height 13
click at [920, 222] on button "Connect Email Account" at bounding box center [917, 225] width 134 height 20
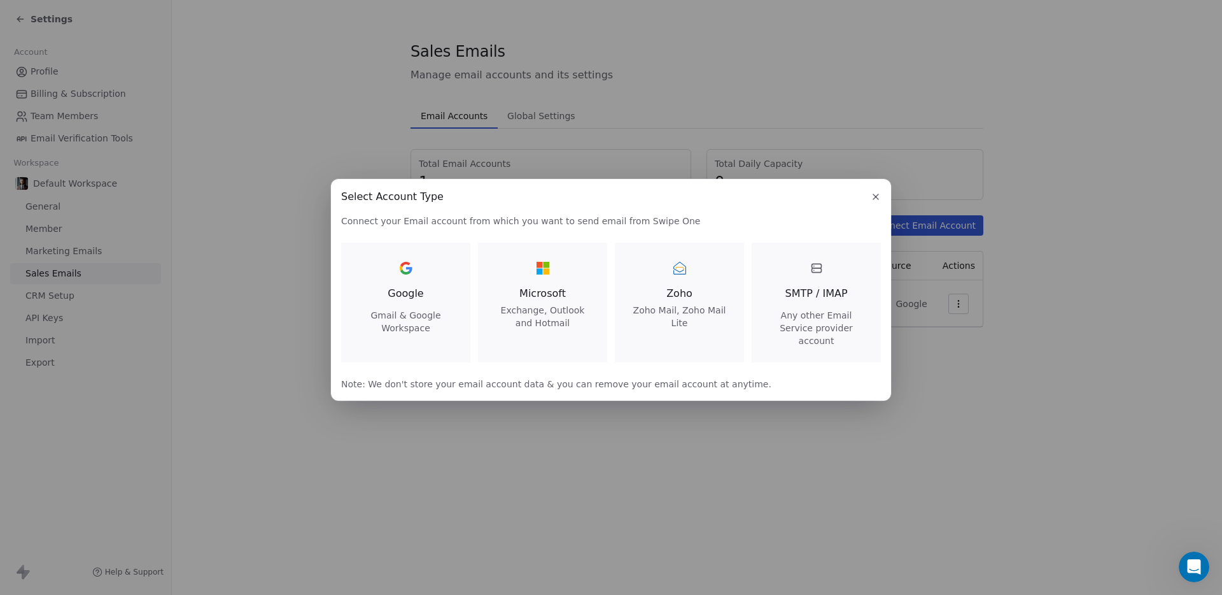
click at [434, 302] on div "Google Gmail & Google Workspace" at bounding box center [406, 296] width 99 height 76
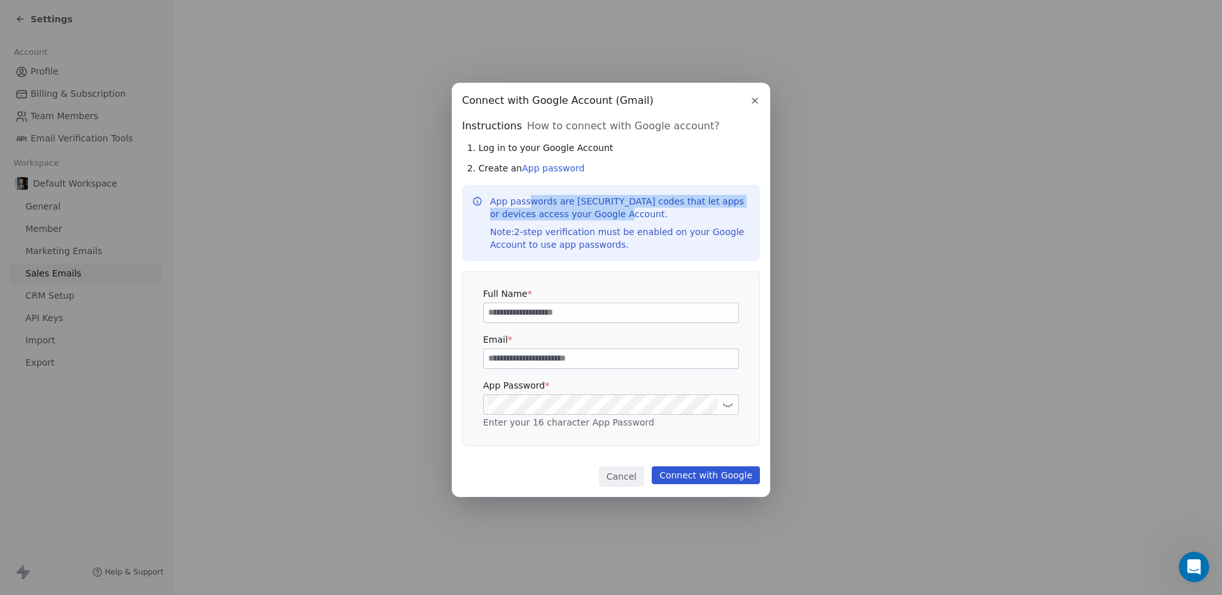
drag, startPoint x: 528, startPoint y: 203, endPoint x: 689, endPoint y: 216, distance: 161.0
click at [689, 216] on p "App passwords are [SECURITY_DATA] codes that let apps or devices access your Go…" at bounding box center [620, 223] width 260 height 56
drag, startPoint x: 507, startPoint y: 216, endPoint x: 627, endPoint y: 220, distance: 120.4
click at [627, 220] on p "App passwords are [SECURITY_DATA] codes that let apps or devices access your Go…" at bounding box center [620, 223] width 260 height 56
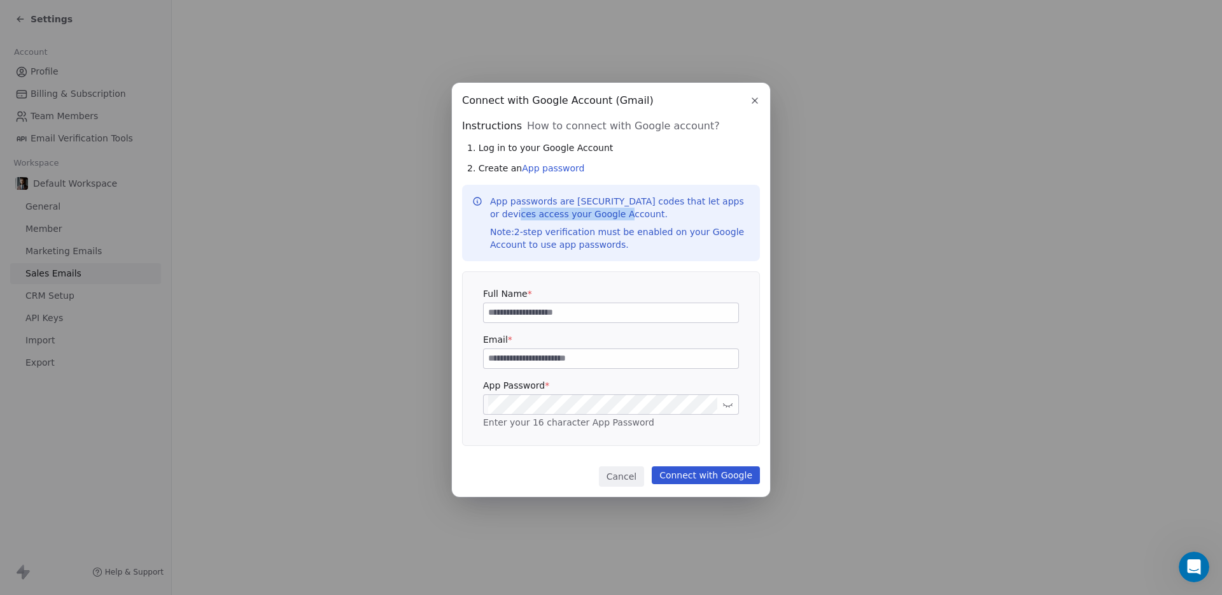
click at [627, 220] on p "App passwords are [SECURITY_DATA] codes that let apps or devices access your Go…" at bounding box center [620, 223] width 260 height 56
drag, startPoint x: 560, startPoint y: 230, endPoint x: 702, endPoint y: 250, distance: 142.8
click at [702, 250] on div "Note: 2-step verification must be enabled on your Google Account to use app pas…" at bounding box center [620, 237] width 260 height 25
click at [690, 233] on div "Note: 2-step verification must be enabled on your Google Account to use app pas…" at bounding box center [620, 237] width 260 height 25
click at [555, 171] on link "App password" at bounding box center [553, 168] width 62 height 10
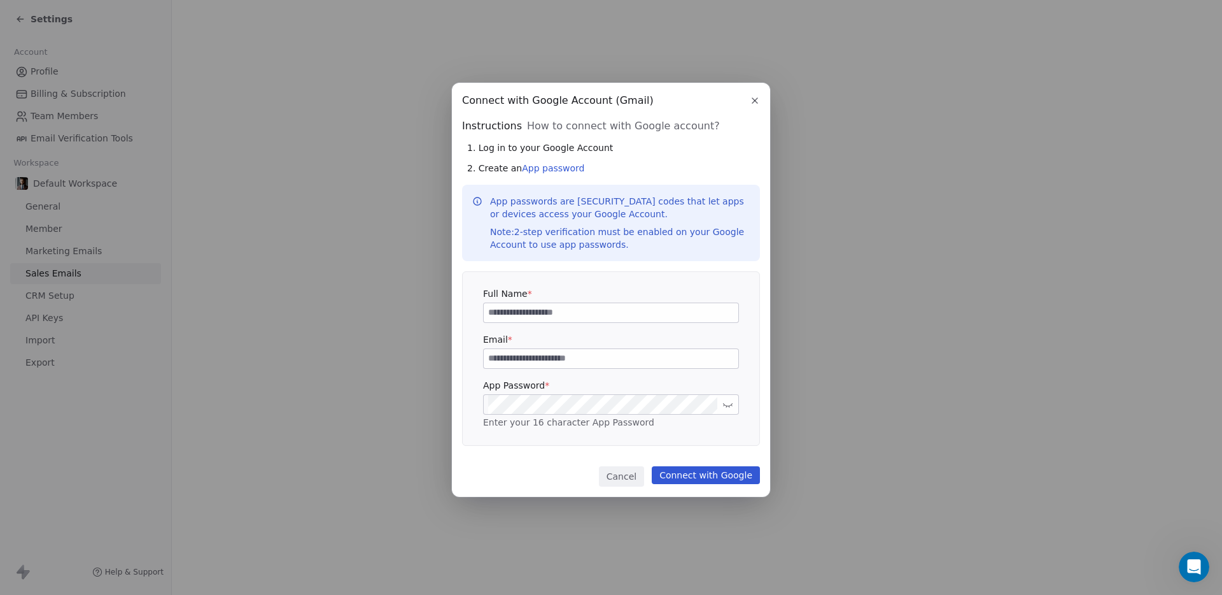
click at [754, 100] on icon "button" at bounding box center [754, 100] width 5 height 5
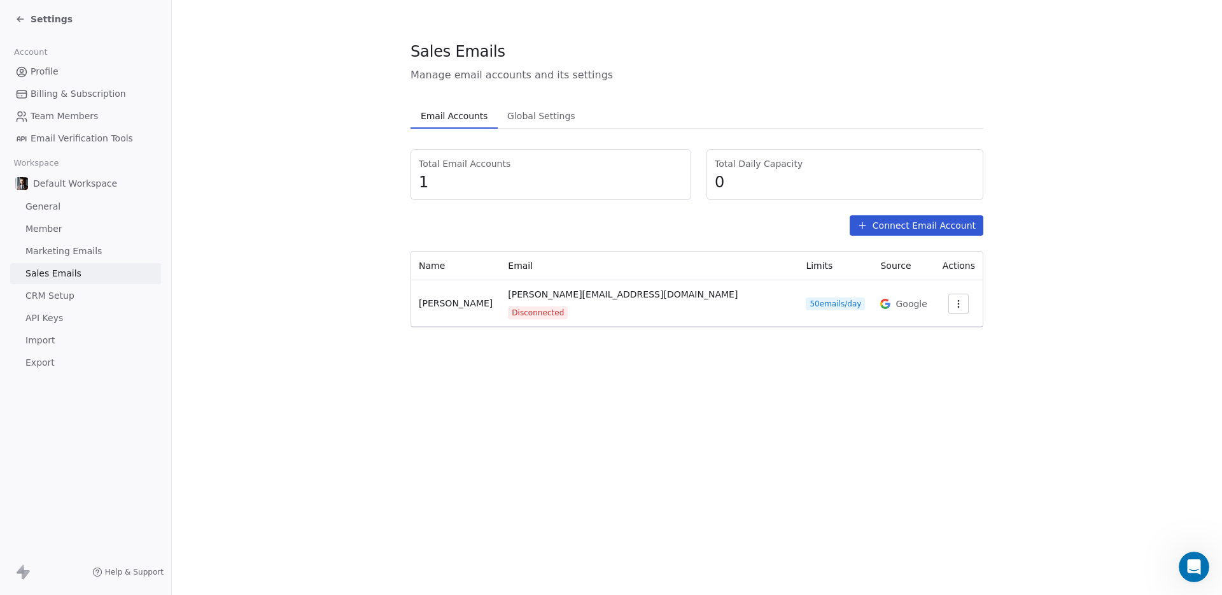
click at [949, 297] on button "button" at bounding box center [959, 303] width 20 height 20
click at [922, 326] on span "Reconnect" at bounding box center [927, 326] width 47 height 13
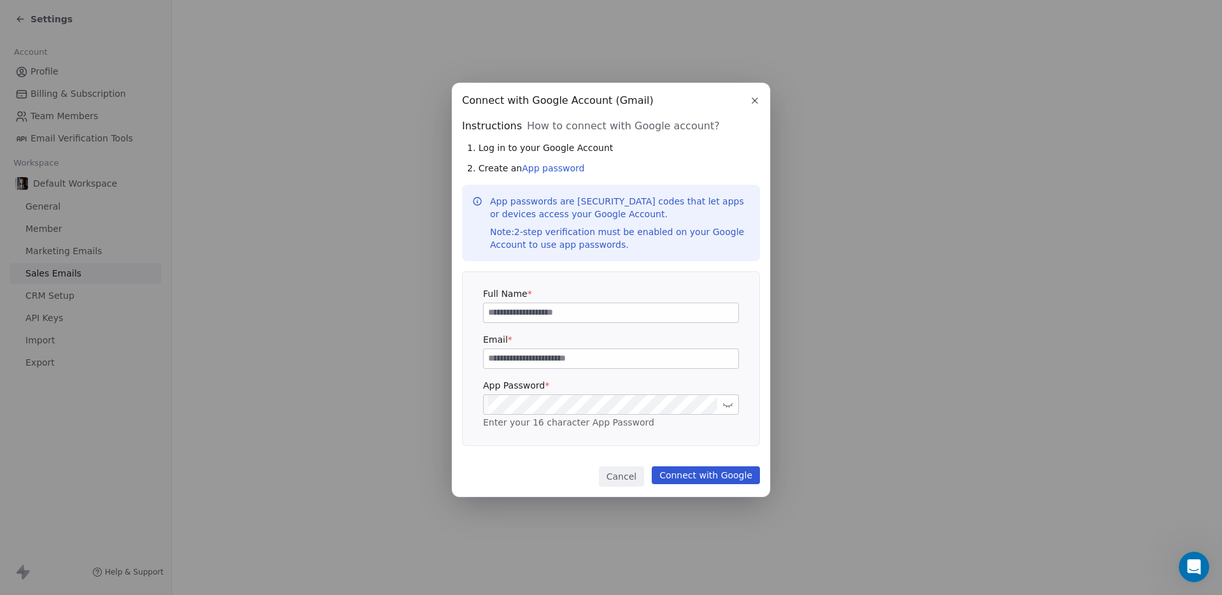
click at [756, 99] on icon "button" at bounding box center [754, 100] width 5 height 5
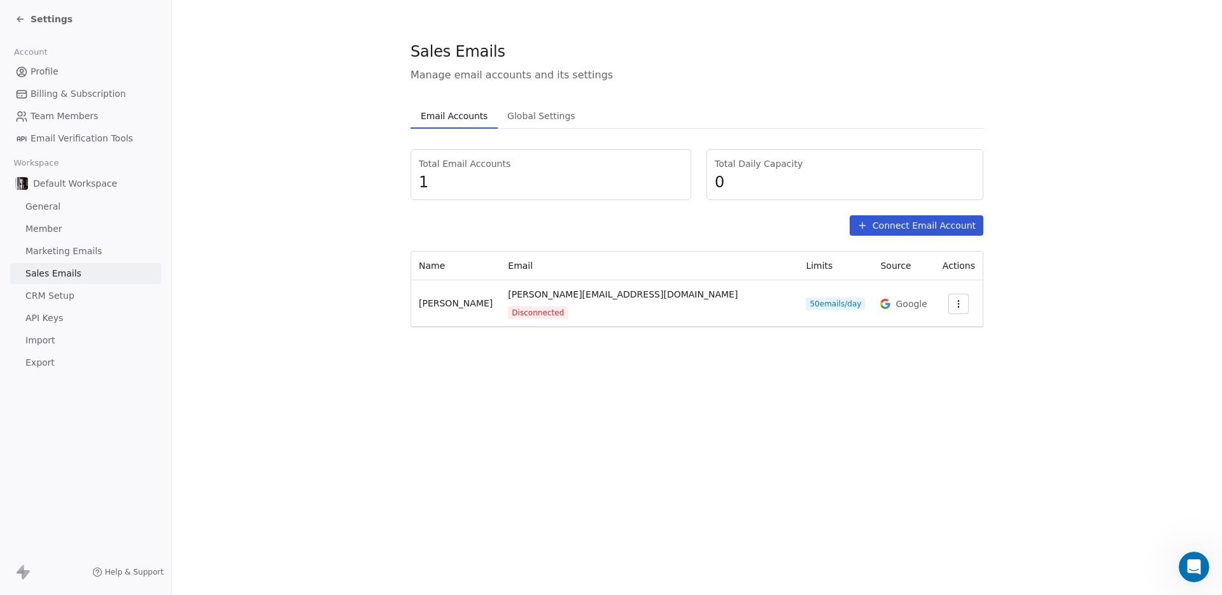
click at [39, 203] on span "General" at bounding box center [42, 206] width 35 height 13
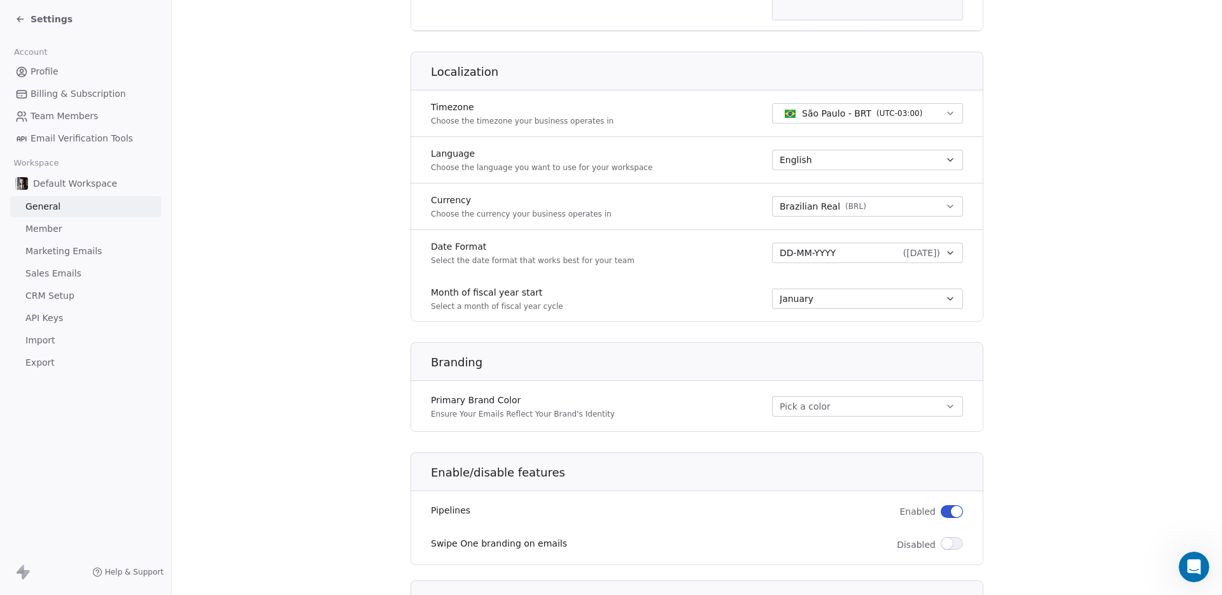
scroll to position [597, 0]
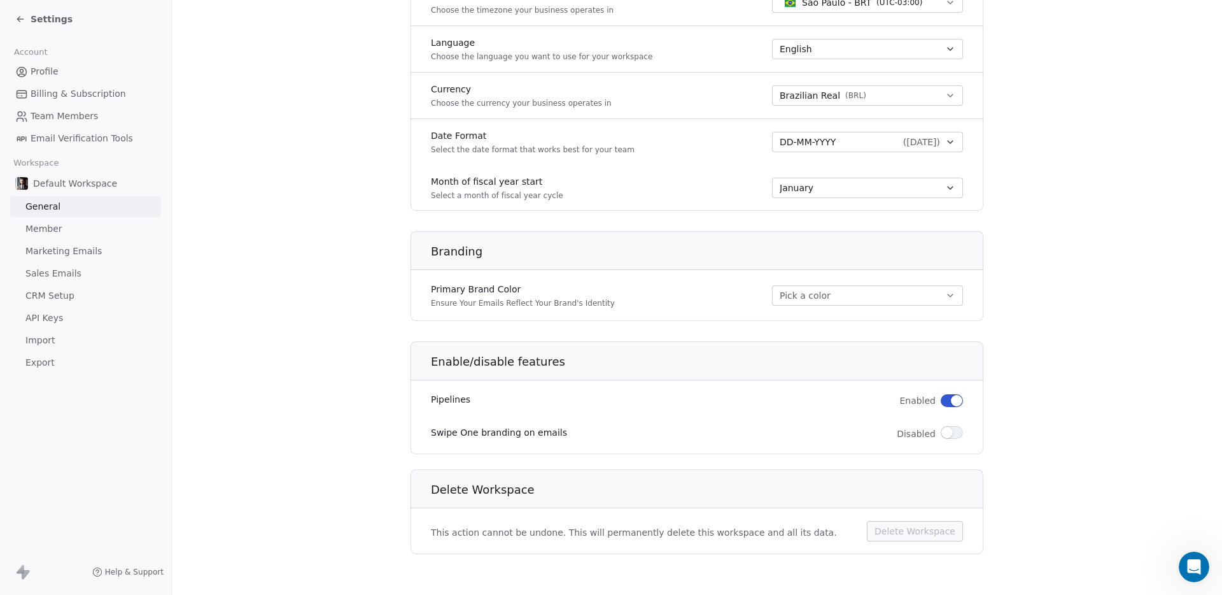
click at [62, 229] on link "Member" at bounding box center [85, 228] width 151 height 21
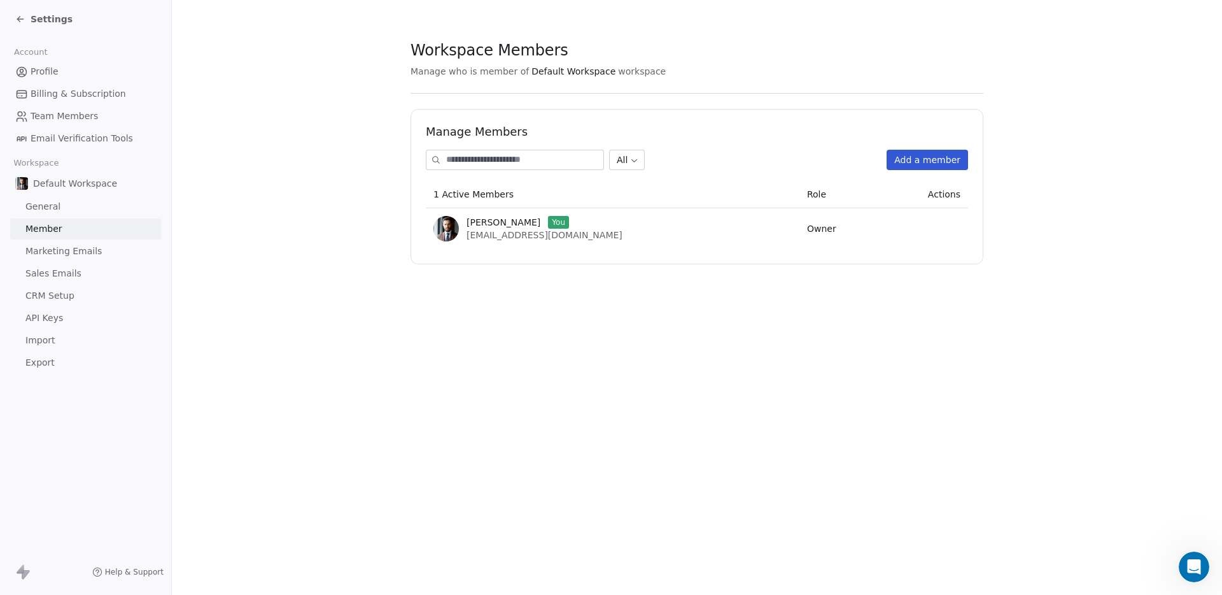
click at [66, 253] on span "Marketing Emails" at bounding box center [63, 250] width 76 height 13
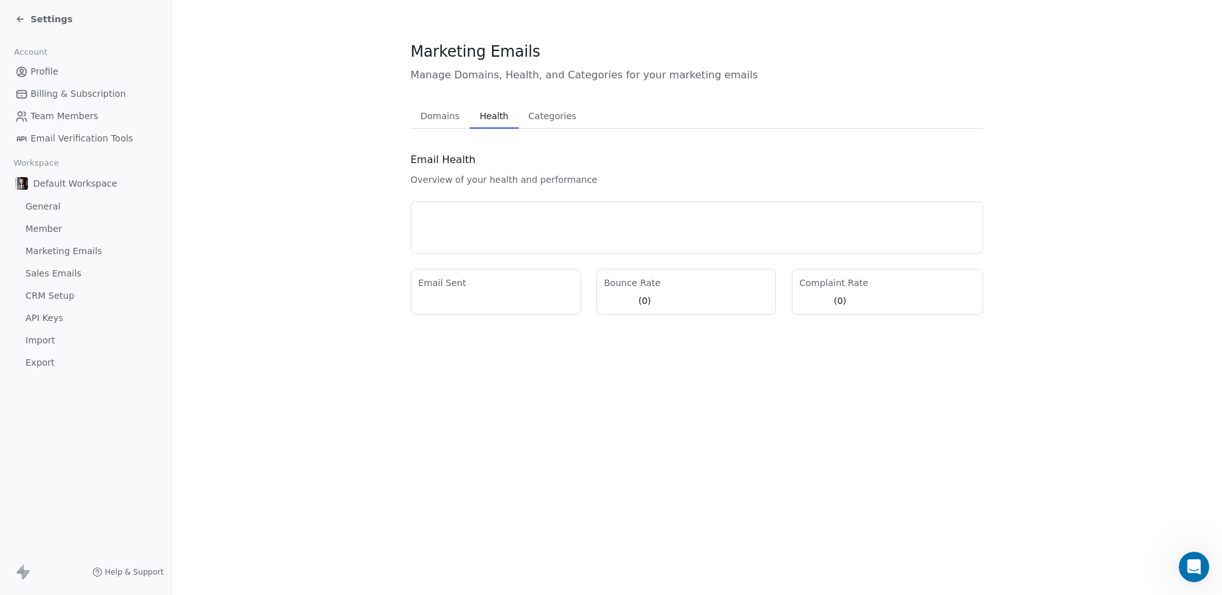
click at [488, 111] on span "Health" at bounding box center [494, 116] width 39 height 18
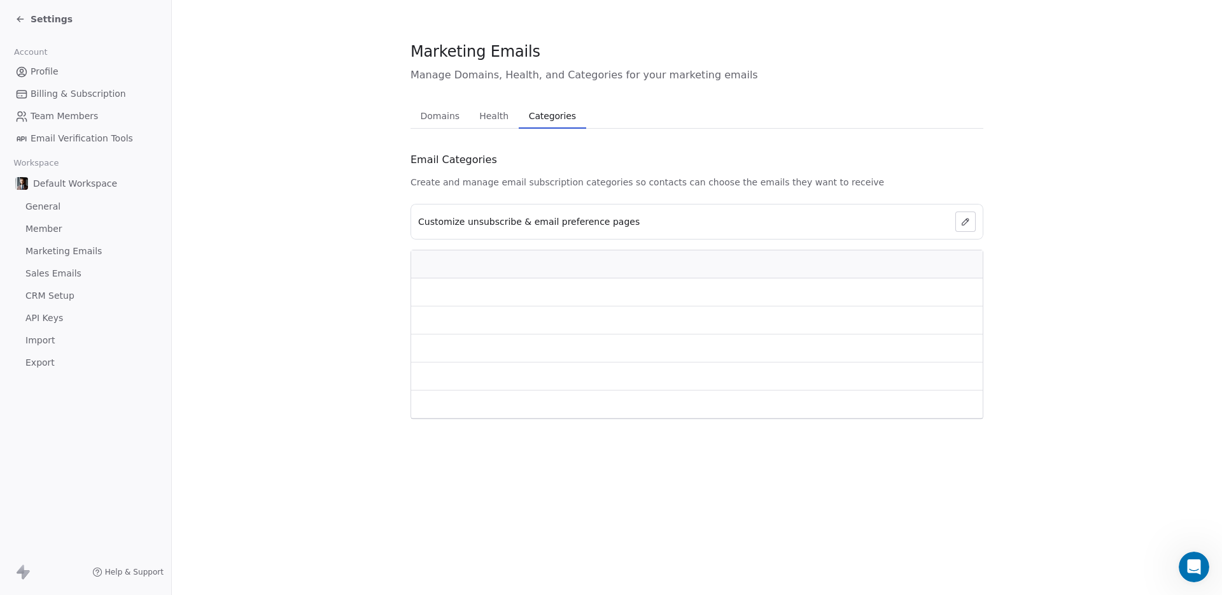
click at [545, 123] on span "Categories" at bounding box center [552, 116] width 57 height 18
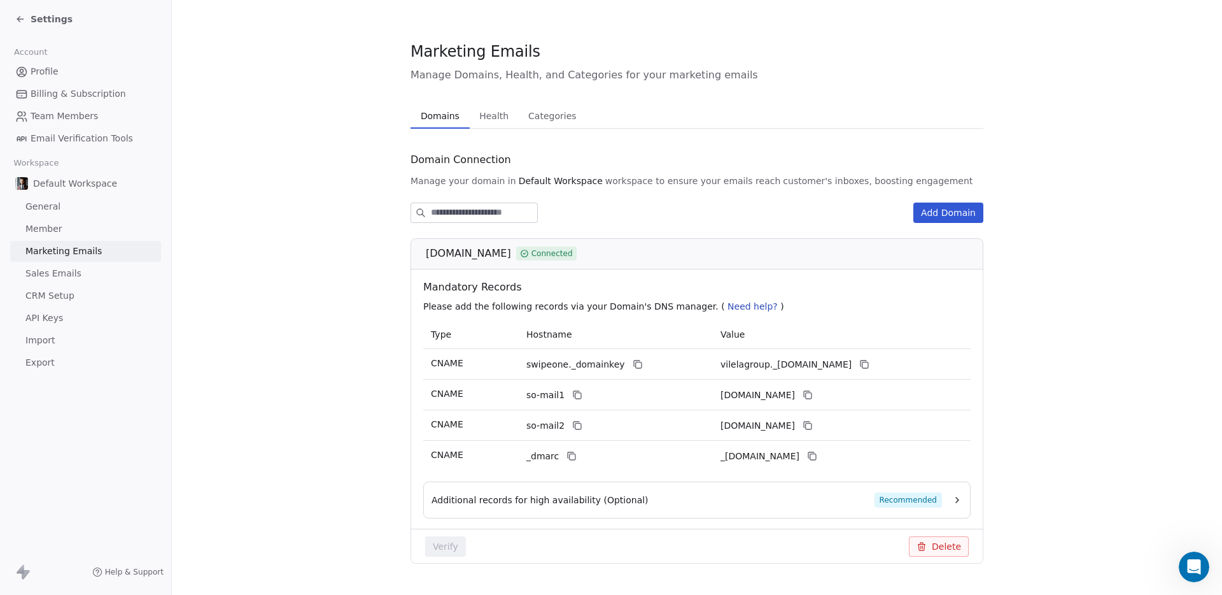
click at [449, 115] on span "Domains" at bounding box center [440, 116] width 49 height 18
click at [70, 276] on span "Sales Emails" at bounding box center [53, 273] width 56 height 13
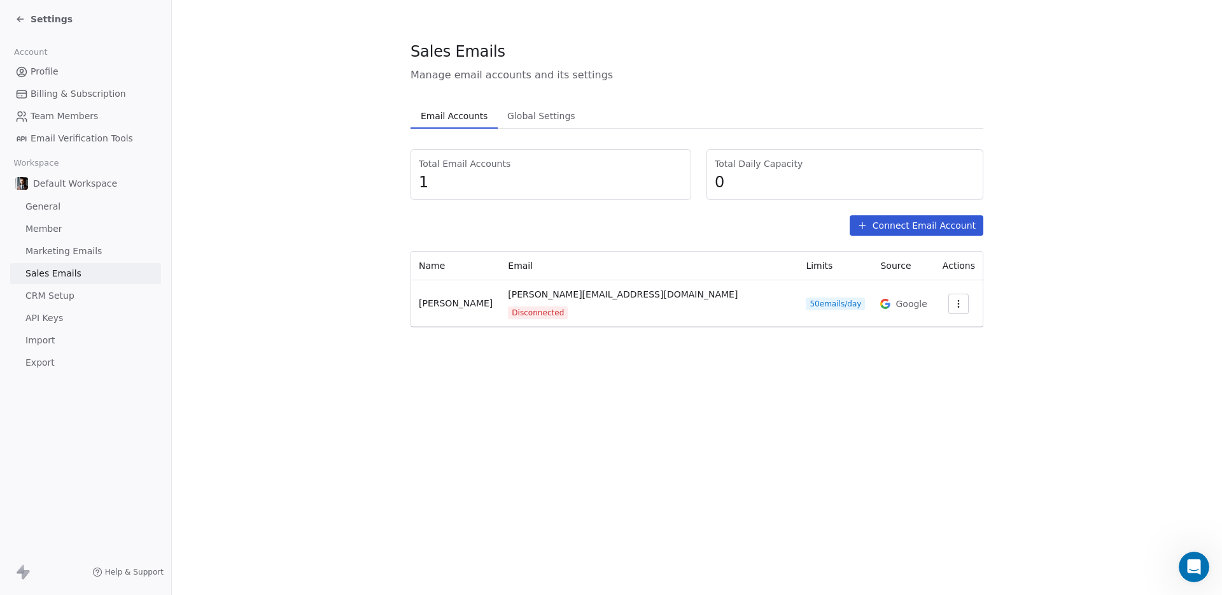
click at [623, 402] on div "Sales Emails Manage email accounts and its settings Email Accounts Email Accoun…" at bounding box center [697, 297] width 1050 height 595
click at [71, 297] on span "CRM Setup" at bounding box center [49, 295] width 49 height 13
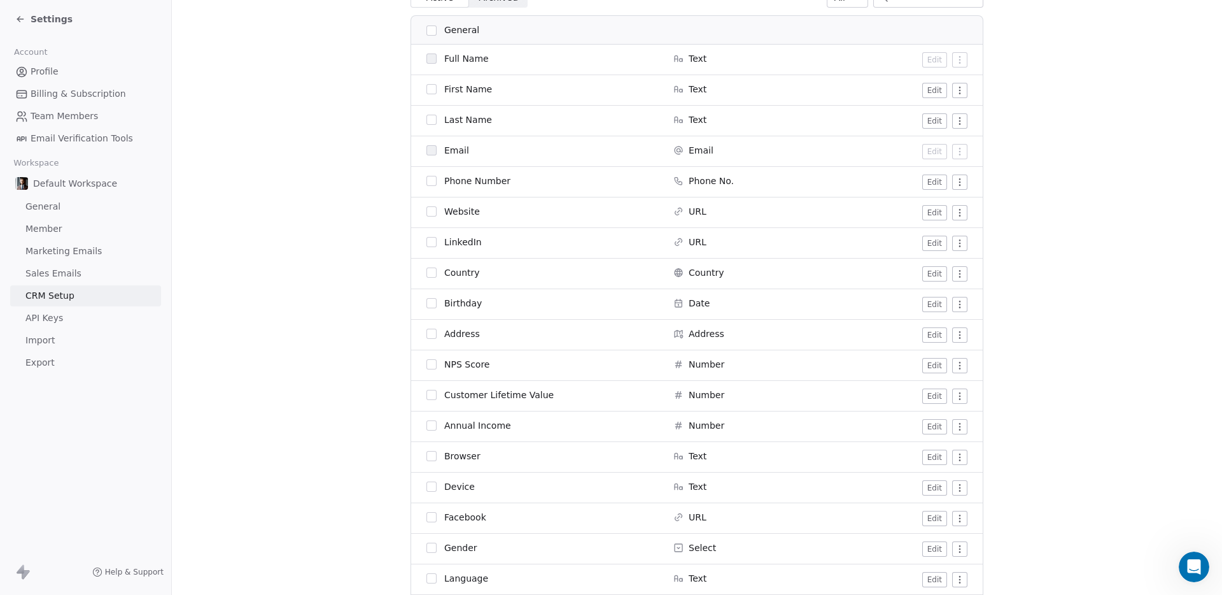
scroll to position [256, 0]
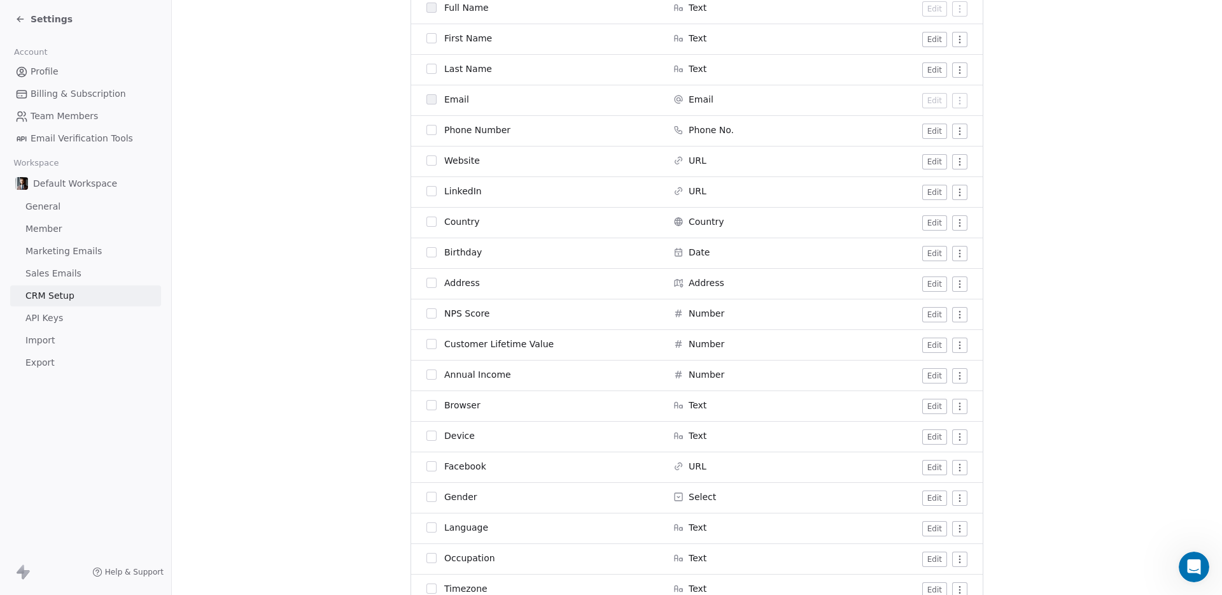
click at [60, 313] on span "API Keys" at bounding box center [44, 317] width 38 height 13
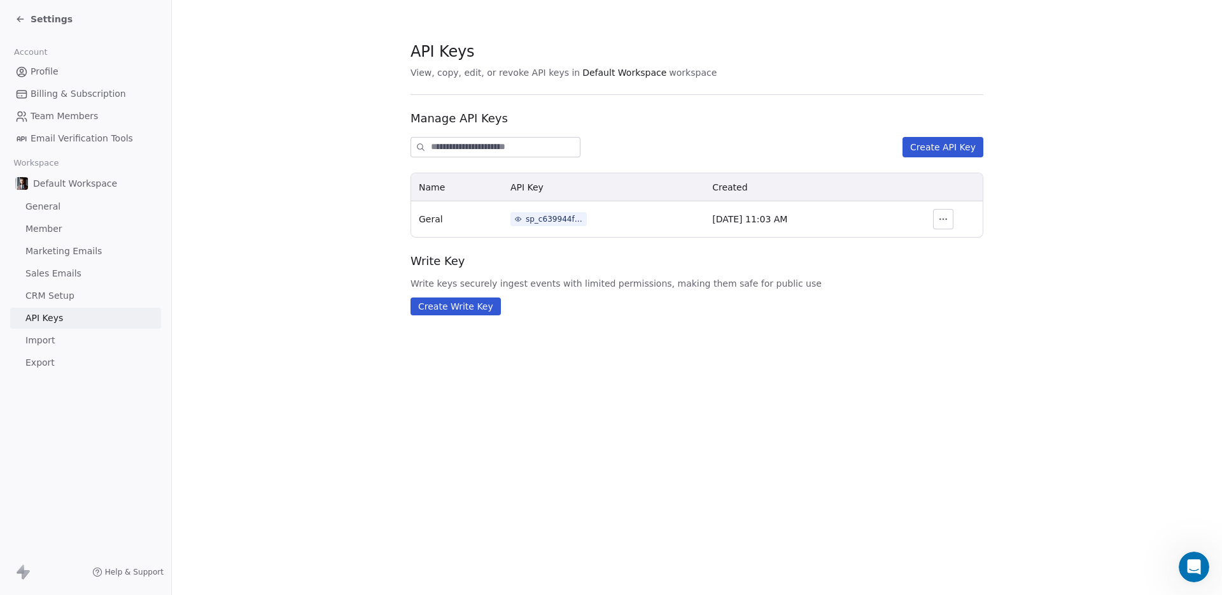
click at [731, 404] on div "API Keys View, copy, edit, or revoke API keys in Default Workspace workspace Ma…" at bounding box center [697, 297] width 1050 height 595
click at [53, 342] on link "Import" at bounding box center [85, 340] width 151 height 21
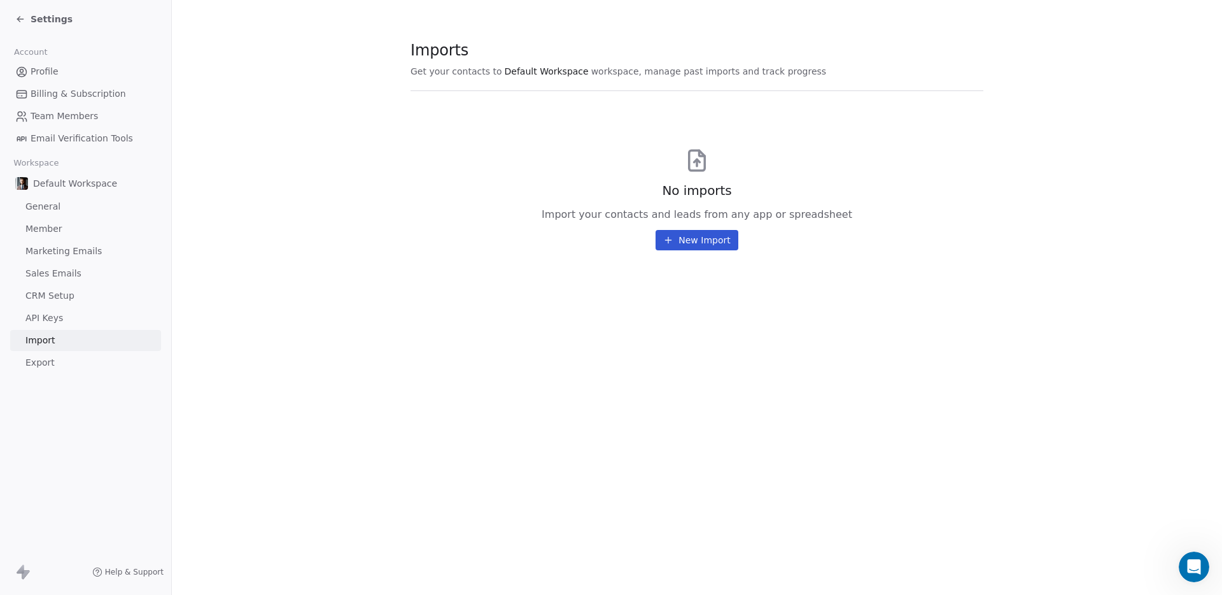
click at [45, 362] on span "Export" at bounding box center [39, 362] width 29 height 13
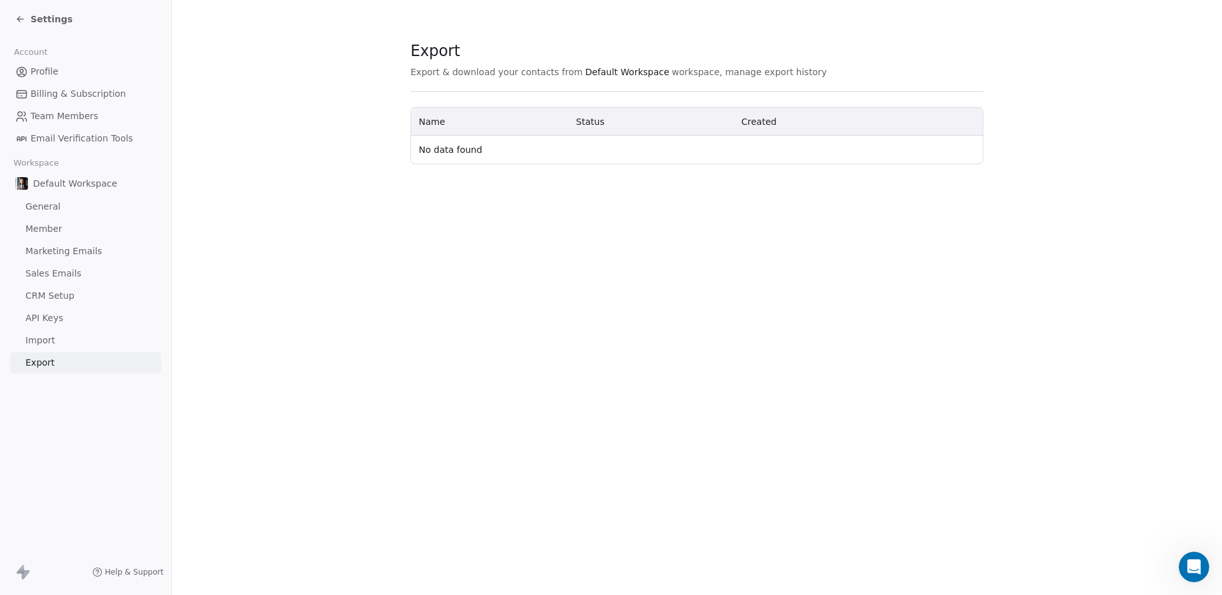
click at [62, 333] on link "Import" at bounding box center [85, 340] width 151 height 21
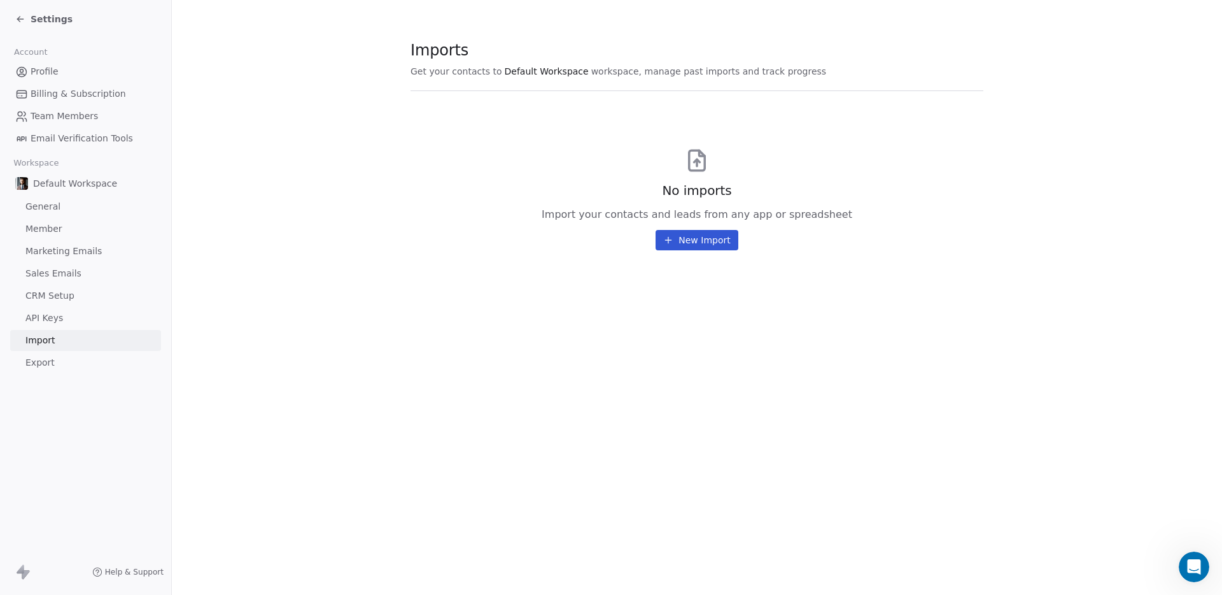
click at [555, 229] on div "No imports Import your contacts and leads from any app or spreadsheet New Import" at bounding box center [697, 178] width 573 height 144
click at [29, 20] on div "Settings" at bounding box center [43, 19] width 57 height 13
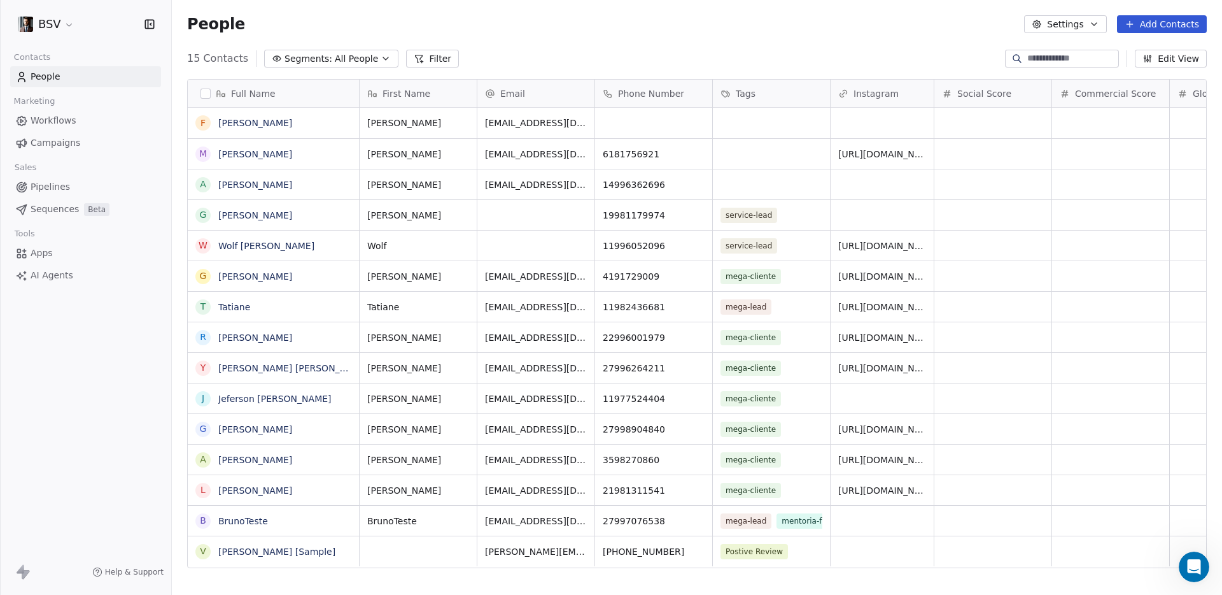
scroll to position [514, 1041]
click at [61, 111] on link "Workflows" at bounding box center [85, 120] width 151 height 21
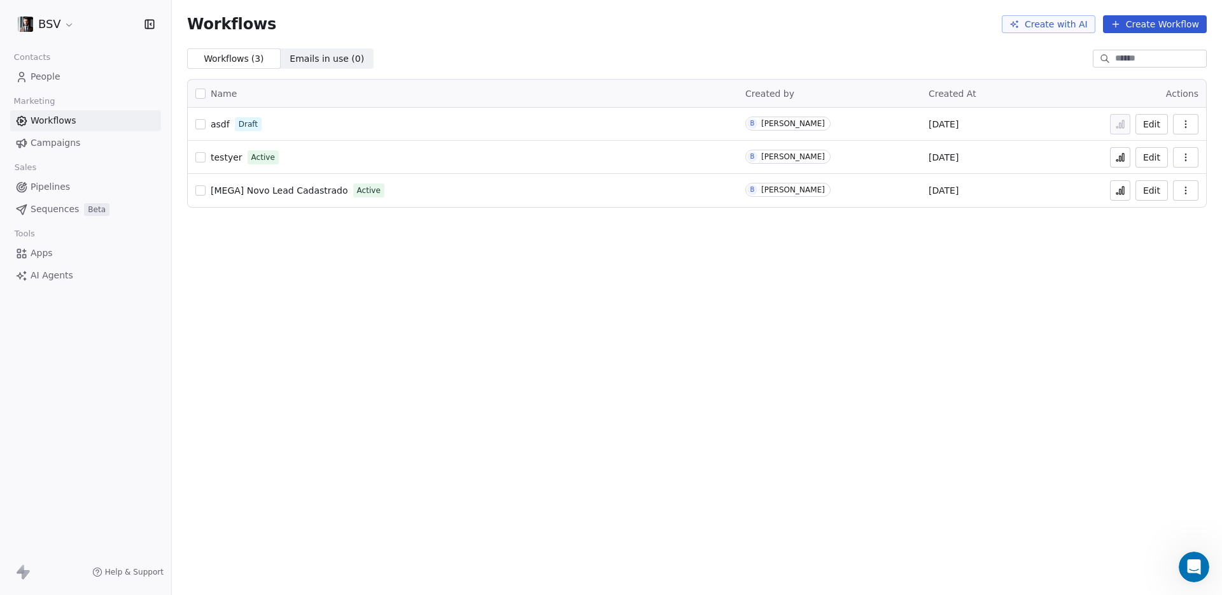
click at [361, 290] on div "Workflows Create with AI Create Workflow Workflows ( 3 ) Workflows ( 3 ) Emails…" at bounding box center [697, 297] width 1050 height 595
click at [222, 122] on span "asdf" at bounding box center [220, 124] width 19 height 10
click at [64, 138] on span "Campaigns" at bounding box center [56, 142] width 50 height 13
